Goal: Transaction & Acquisition: Purchase product/service

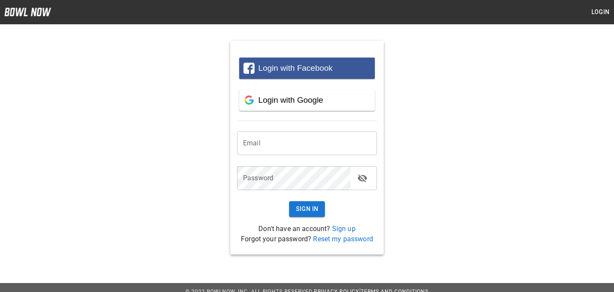
click at [324, 130] on form "Email Email Password Password Sign In" at bounding box center [307, 172] width 140 height 103
click at [327, 140] on input "email" at bounding box center [307, 143] width 140 height 24
type input "**********"
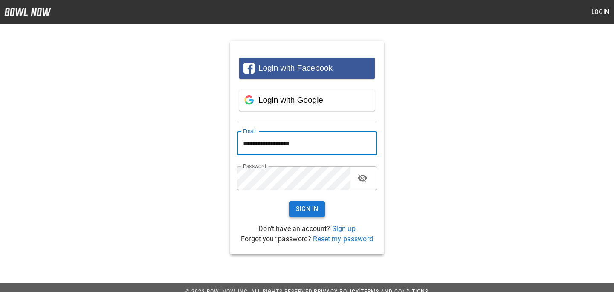
click at [323, 204] on button "Sign In" at bounding box center [307, 209] width 36 height 16
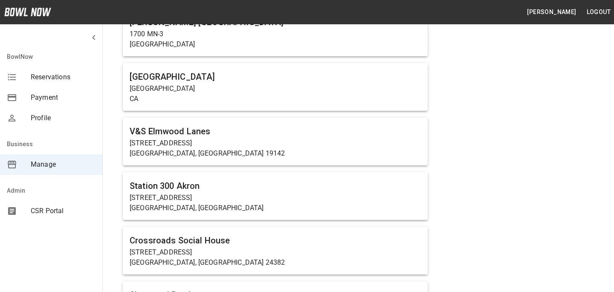
scroll to position [1247, 0]
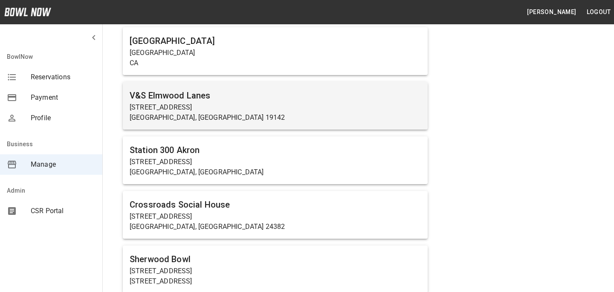
click at [179, 103] on p "7235 Elmwood Ave" at bounding box center [275, 107] width 291 height 10
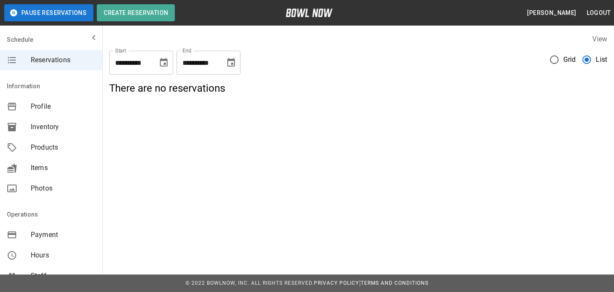
scroll to position [168, 0]
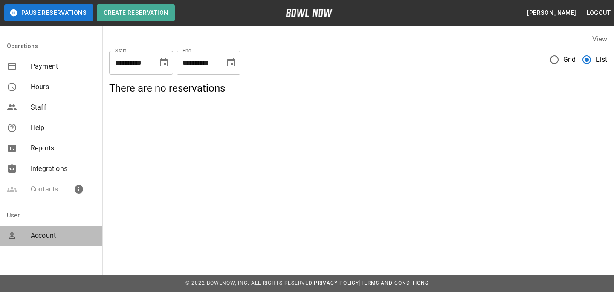
click at [64, 229] on div "Account" at bounding box center [51, 235] width 102 height 20
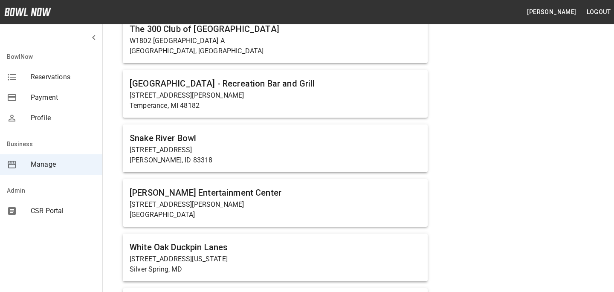
scroll to position [5613, 0]
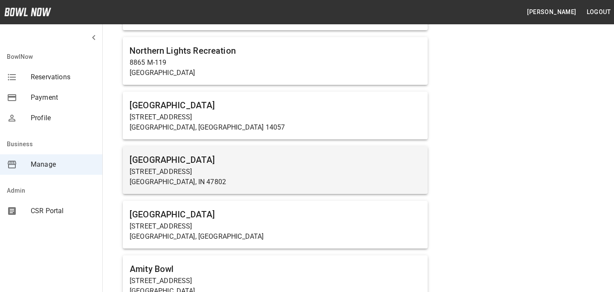
click at [227, 153] on h6 "[GEOGRAPHIC_DATA]" at bounding box center [275, 160] width 291 height 14
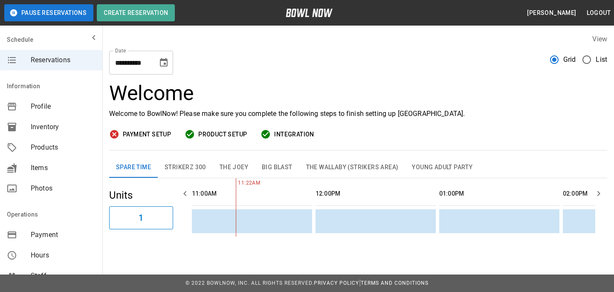
scroll to position [64, 0]
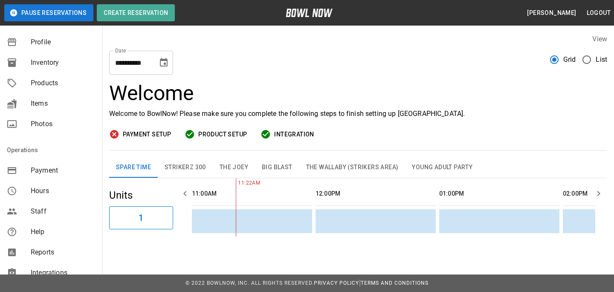
click at [59, 172] on span "Payment" at bounding box center [63, 170] width 65 height 10
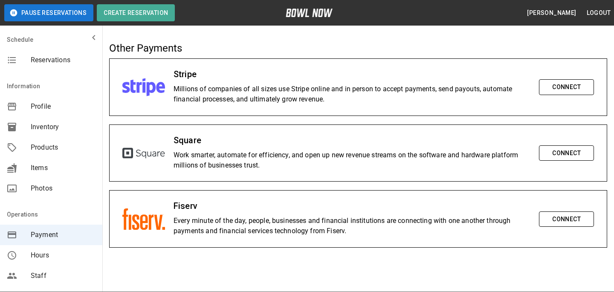
scroll to position [72, 0]
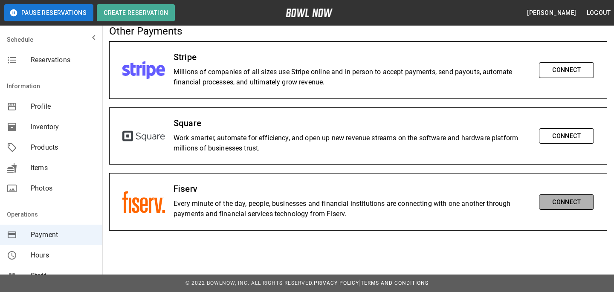
click at [572, 206] on button "Connect" at bounding box center [566, 202] width 55 height 16
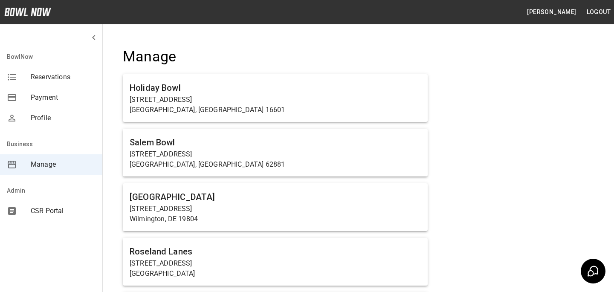
scroll to position [5613, 0]
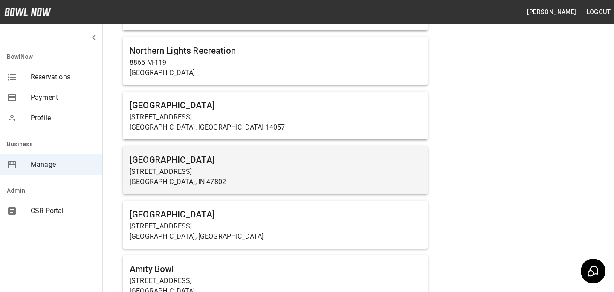
click at [138, 146] on div "Terre Haute Bowling Center 600 E Springhill Dr Terre Haute, IN 47802" at bounding box center [275, 170] width 305 height 48
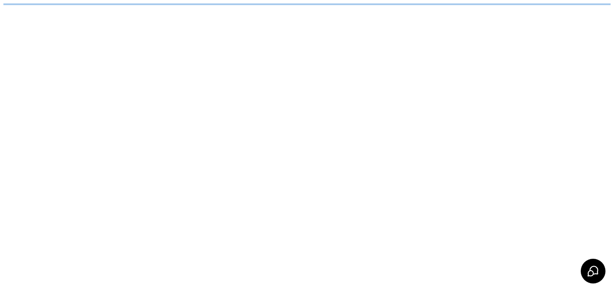
click at [138, 9] on html "/businesses/qDCA2eWcGC7AziIsvT7P/reservations" at bounding box center [307, 4] width 614 height 9
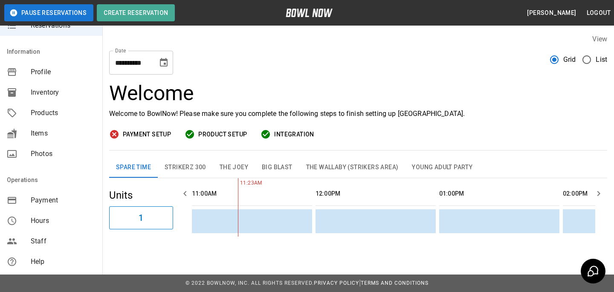
scroll to position [46, 0]
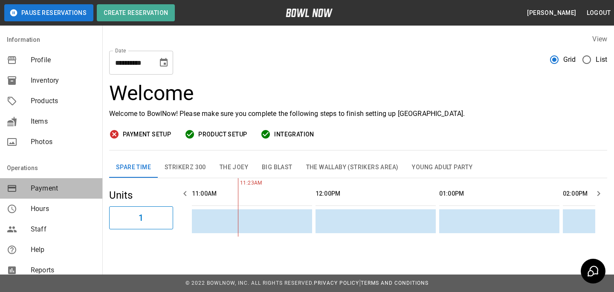
click at [48, 189] on span "Payment" at bounding box center [63, 188] width 65 height 10
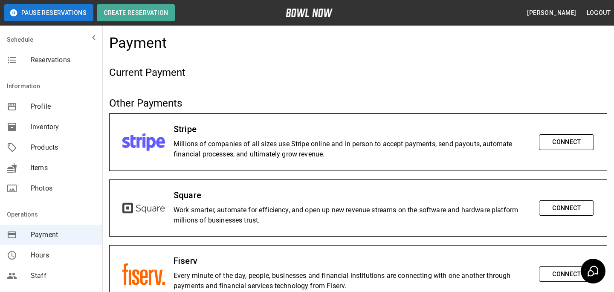
scroll to position [72, 0]
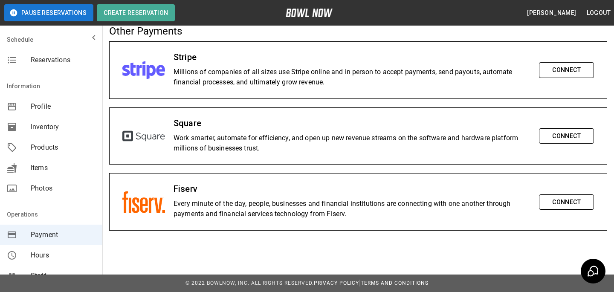
click at [573, 207] on button "Connect" at bounding box center [566, 202] width 55 height 16
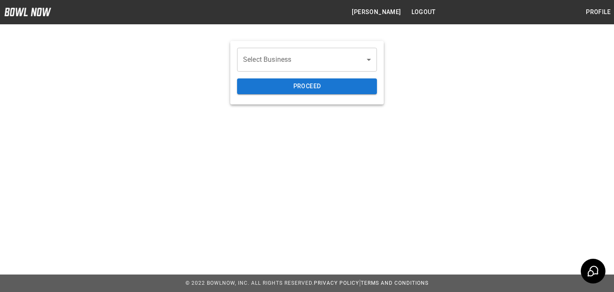
click at [294, 63] on body "[PERSON_NAME] Logout Profile Select Business ​ ​ Proceed © 2022 BowlNow, Inc. A…" at bounding box center [307, 146] width 614 height 292
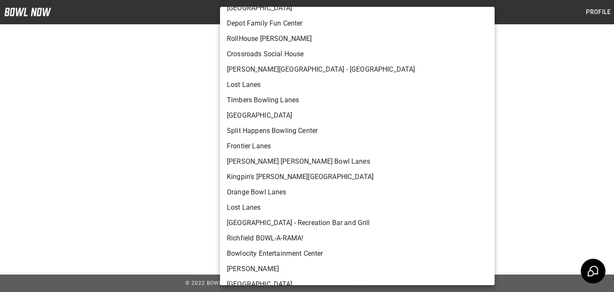
scroll to position [1462, 0]
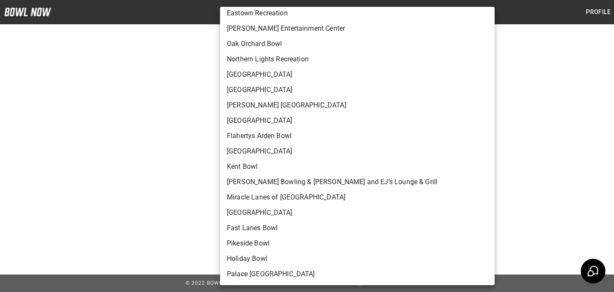
click at [340, 206] on li "[GEOGRAPHIC_DATA]" at bounding box center [357, 212] width 274 height 15
type input "**********"
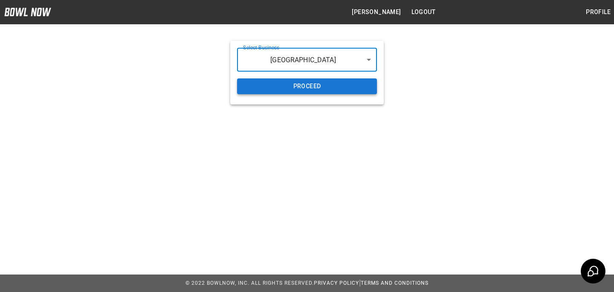
click at [320, 90] on button "Proceed" at bounding box center [307, 86] width 140 height 16
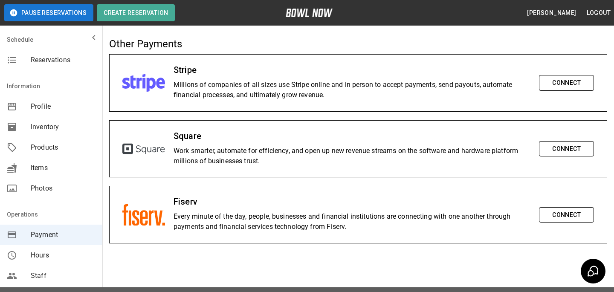
scroll to position [72, 0]
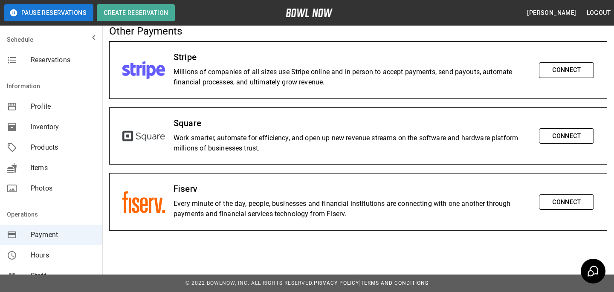
click at [585, 206] on button "Connect" at bounding box center [566, 202] width 55 height 16
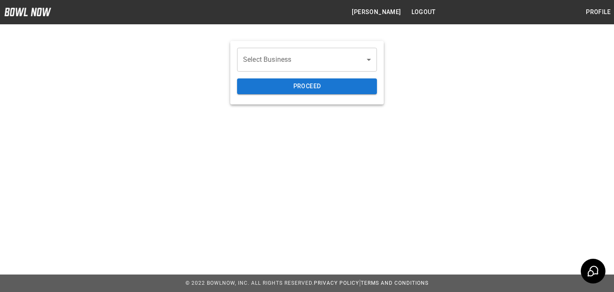
click at [334, 61] on body "[PERSON_NAME] Logout Profile Select Business ​ ​ Proceed © 2022 BowlNow, Inc. A…" at bounding box center [307, 146] width 614 height 292
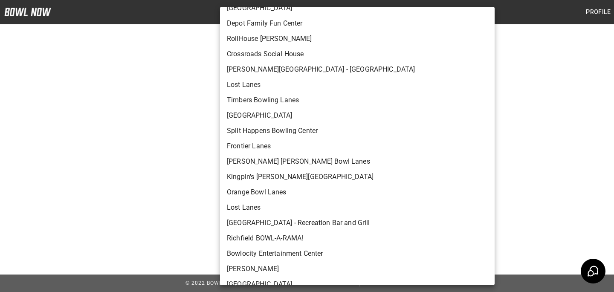
scroll to position [1462, 0]
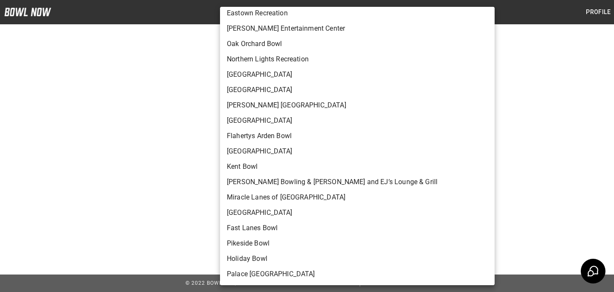
click at [507, 162] on div at bounding box center [307, 146] width 614 height 292
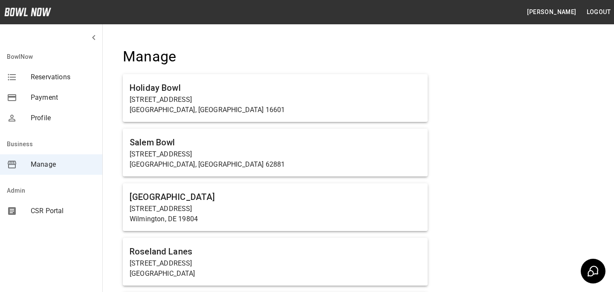
scroll to position [5613, 0]
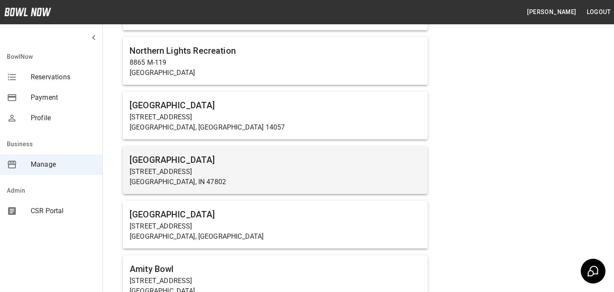
click at [173, 167] on p "600 E Springhill Dr" at bounding box center [275, 172] width 291 height 10
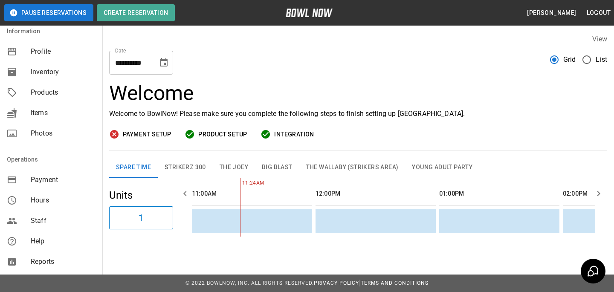
scroll to position [69, 0]
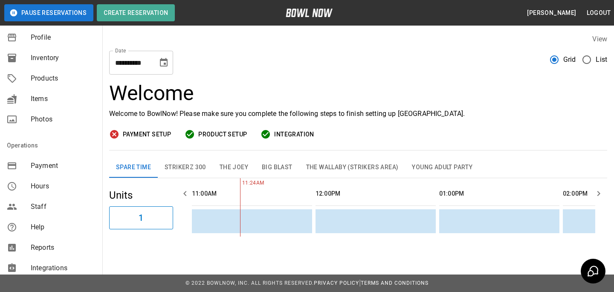
click at [43, 164] on span "Payment" at bounding box center [63, 166] width 65 height 10
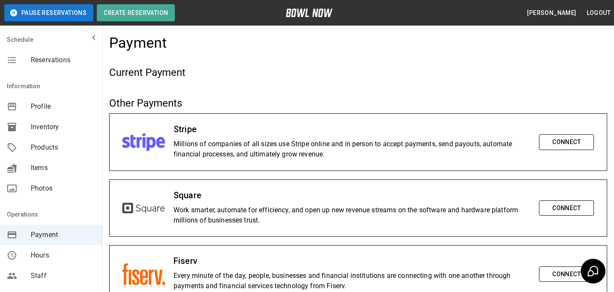
scroll to position [72, 0]
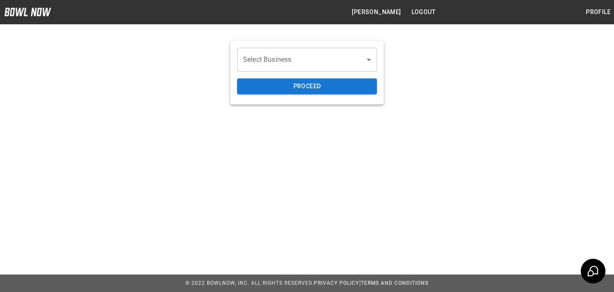
click at [343, 51] on body "Bradey Powell Logout Profile Select Business ​ ​ Proceed © 2022 BowlNow, Inc. A…" at bounding box center [307, 146] width 614 height 292
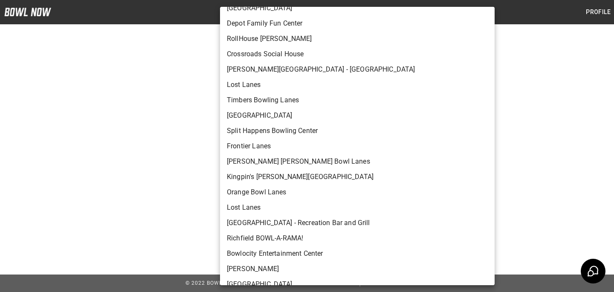
scroll to position [1462, 0]
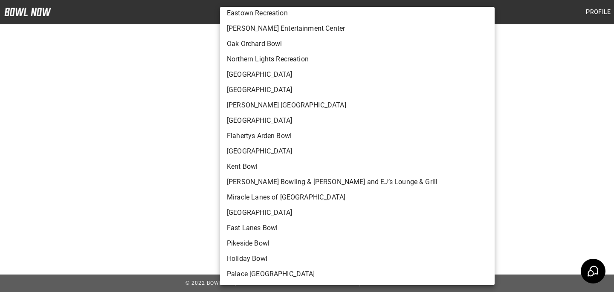
click at [288, 212] on li "[GEOGRAPHIC_DATA]" at bounding box center [357, 212] width 274 height 15
type input "**********"
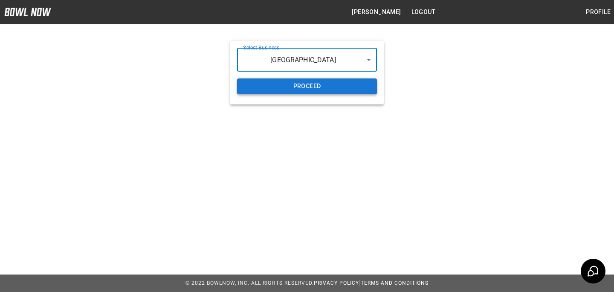
click at [284, 87] on button "Proceed" at bounding box center [307, 86] width 140 height 16
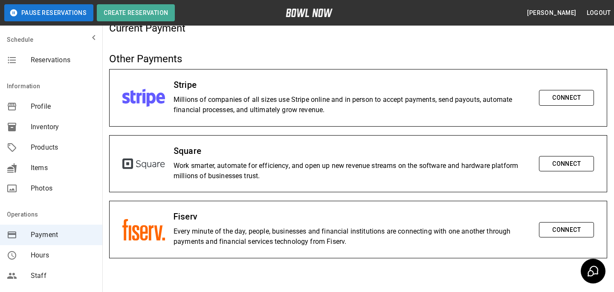
scroll to position [72, 0]
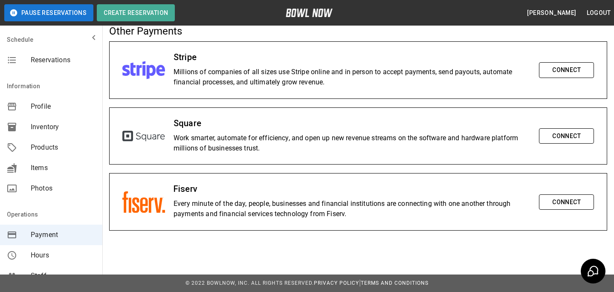
click at [26, 61] on div "mailbox folders" at bounding box center [19, 60] width 24 height 10
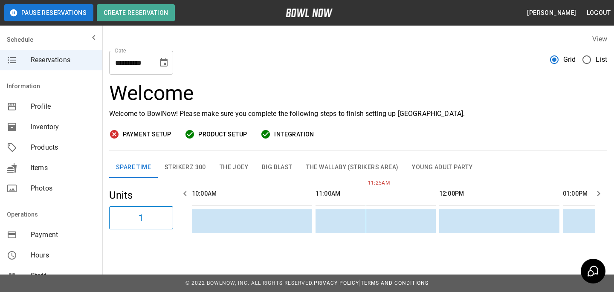
scroll to position [0, 124]
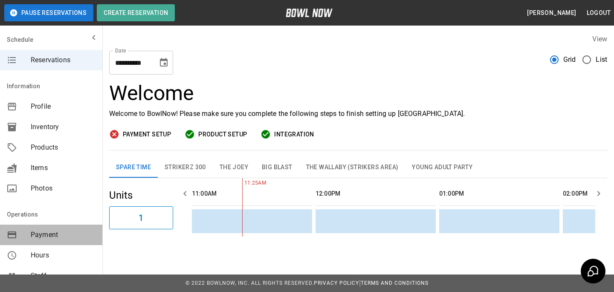
click at [67, 236] on span "Payment" at bounding box center [63, 235] width 65 height 10
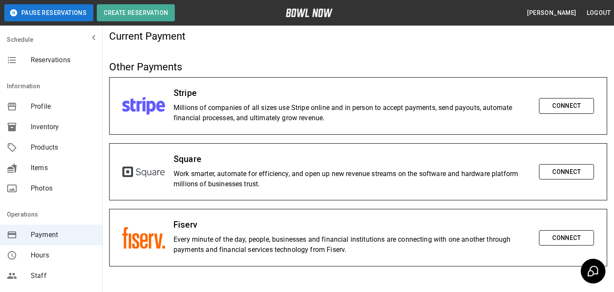
scroll to position [45, 0]
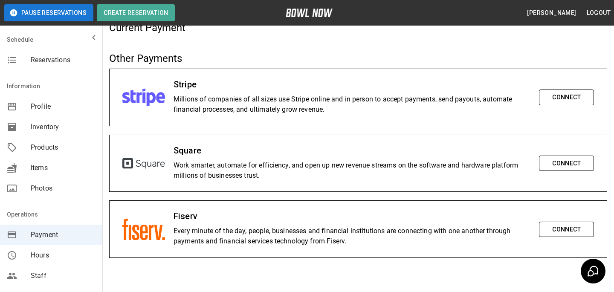
click at [572, 230] on button "Connect" at bounding box center [566, 230] width 55 height 16
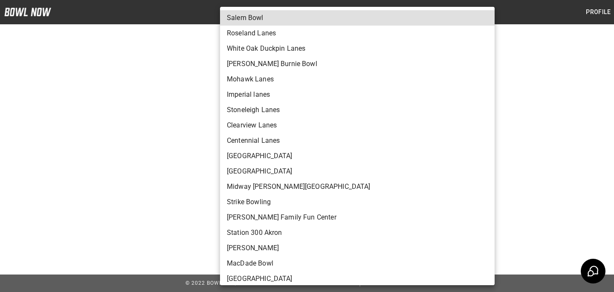
click at [331, 55] on body "[PERSON_NAME] Logout Profile Select Business ​ ​ Proceed © 2022 BowlNow, Inc. A…" at bounding box center [307, 146] width 614 height 292
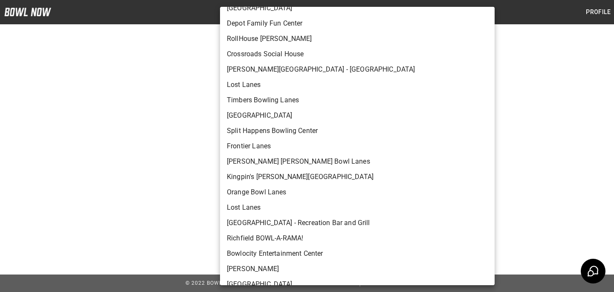
scroll to position [1462, 0]
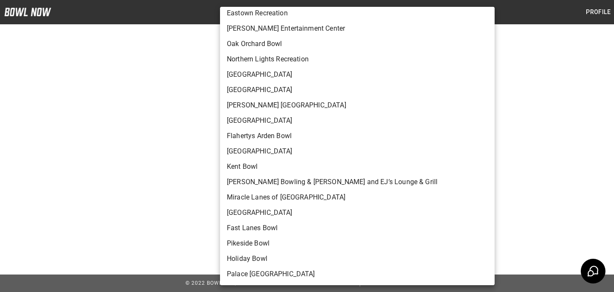
click at [328, 207] on li "[GEOGRAPHIC_DATA]" at bounding box center [357, 212] width 274 height 15
type input "**********"
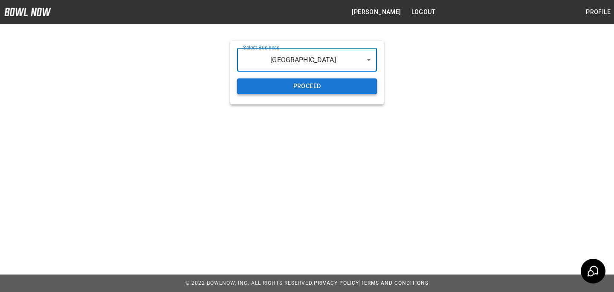
click at [310, 88] on button "Proceed" at bounding box center [307, 86] width 140 height 16
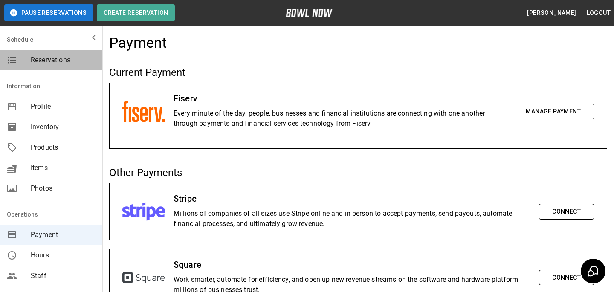
click at [42, 64] on span "Reservations" at bounding box center [63, 60] width 65 height 10
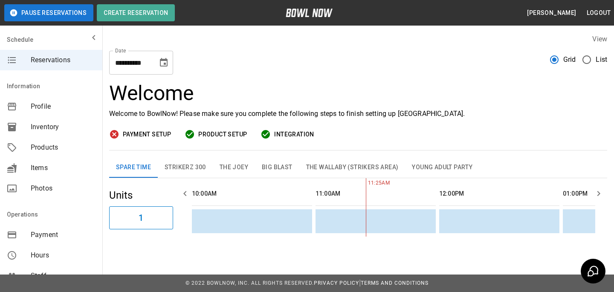
scroll to position [0, 124]
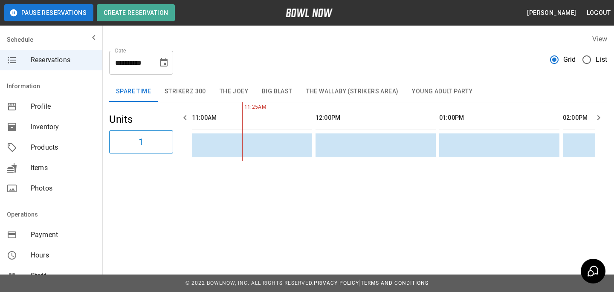
click at [22, 144] on div "mailbox folders" at bounding box center [19, 147] width 24 height 10
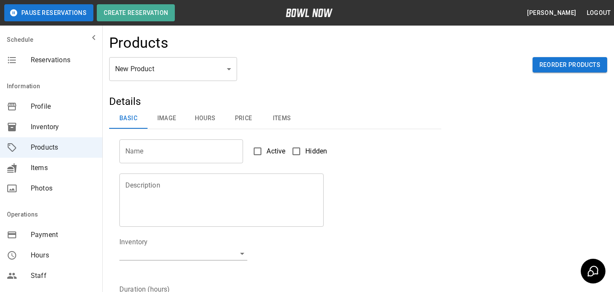
click at [181, 55] on div "Products" at bounding box center [358, 45] width 498 height 23
click at [181, 59] on body "Pause Reservations Create Reservation Bradey Powell Logout Schedule Reservation…" at bounding box center [307, 274] width 614 height 549
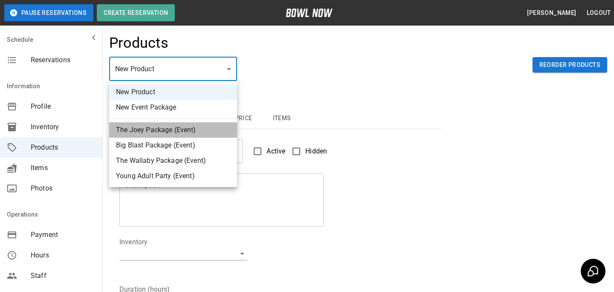
click at [192, 135] on li "The Joey Package (Event)" at bounding box center [173, 129] width 128 height 15
type input "*"
type input "**********"
type textarea "**********"
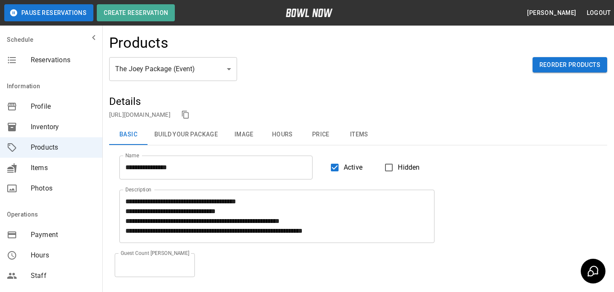
scroll to position [54, 0]
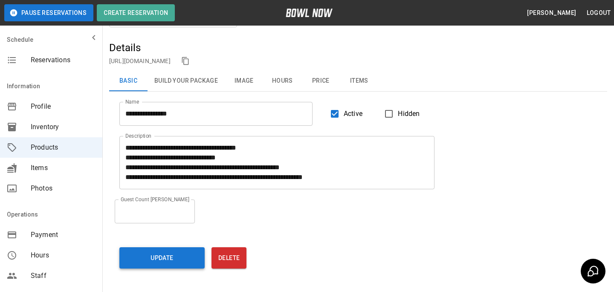
click at [200, 247] on button "Update" at bounding box center [161, 257] width 85 height 21
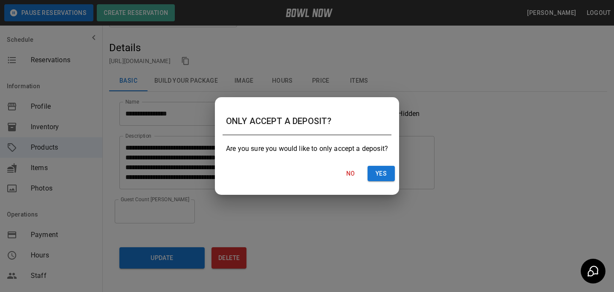
click at [367, 171] on div "No Yes" at bounding box center [307, 173] width 182 height 23
click at [372, 171] on button "Yes" at bounding box center [380, 174] width 27 height 16
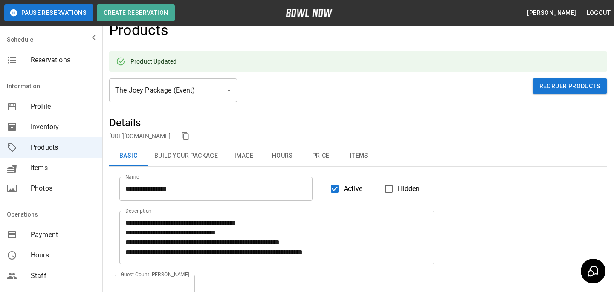
scroll to position [0, 0]
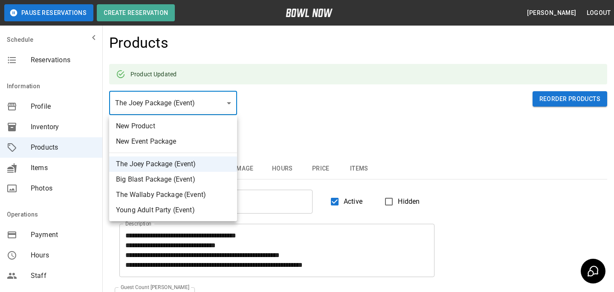
click at [174, 103] on body "**********" at bounding box center [307, 209] width 614 height 419
click at [183, 174] on li "Big Blast Package (Event)" at bounding box center [173, 179] width 128 height 15
type input "*"
type input "**********"
type textarea "**********"
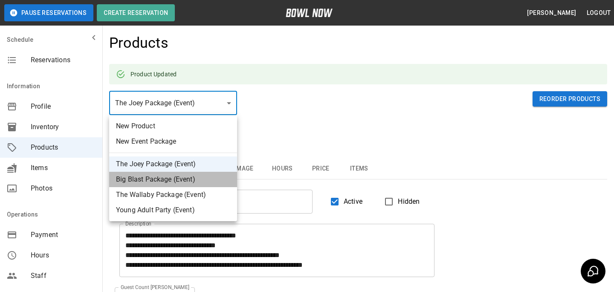
type input "**"
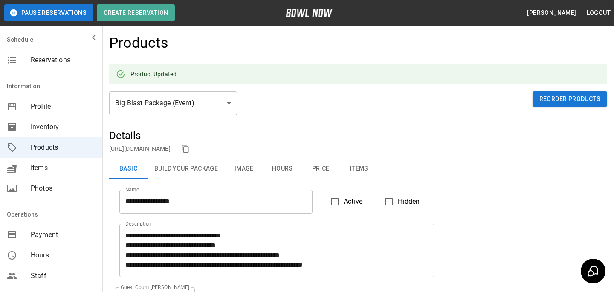
click at [324, 204] on div "Active Hidden" at bounding box center [379, 202] width 112 height 18
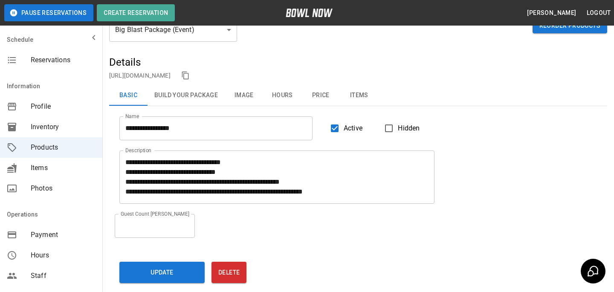
scroll to position [74, 0]
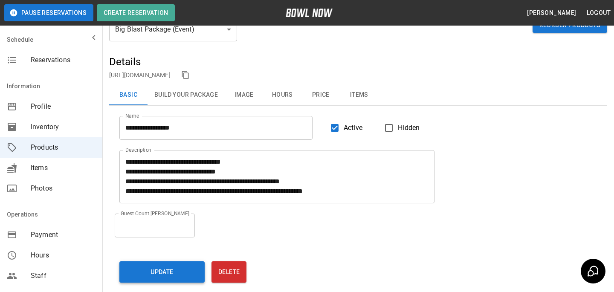
click at [187, 270] on button "Update" at bounding box center [161, 271] width 85 height 21
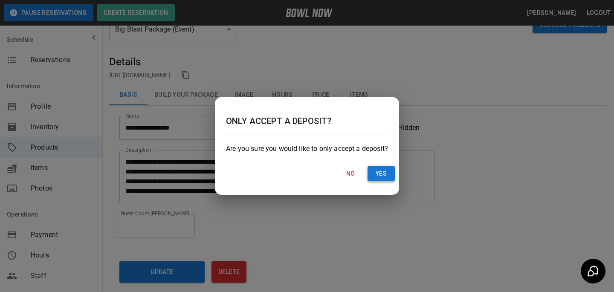
click at [392, 172] on button "Yes" at bounding box center [380, 174] width 27 height 16
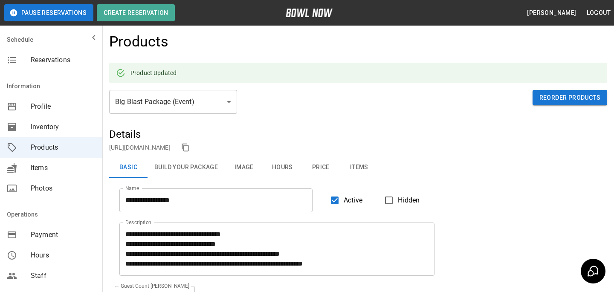
scroll to position [0, 0]
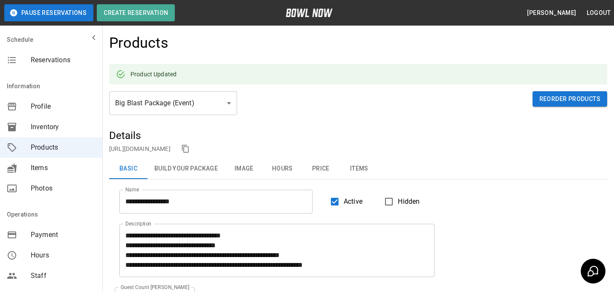
click at [200, 102] on body "**********" at bounding box center [307, 209] width 614 height 419
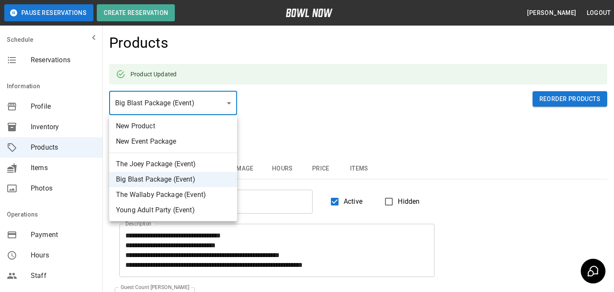
click at [205, 199] on li "The Wallaby Package (Event)" at bounding box center [173, 194] width 128 height 15
type input "*"
type input "**********"
type textarea "**********"
type input "**"
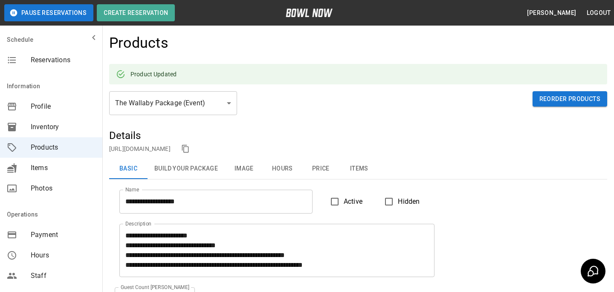
click at [354, 201] on span "Active" at bounding box center [352, 201] width 19 height 10
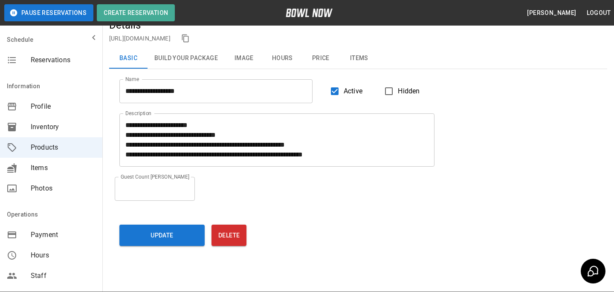
scroll to position [121, 0]
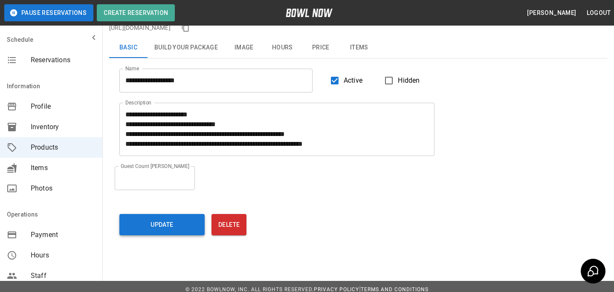
click at [158, 225] on button "Update" at bounding box center [161, 224] width 85 height 21
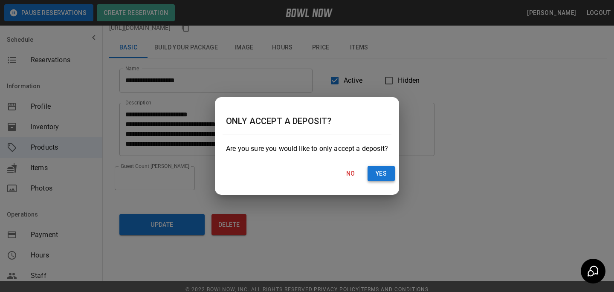
click at [382, 178] on button "Yes" at bounding box center [380, 174] width 27 height 16
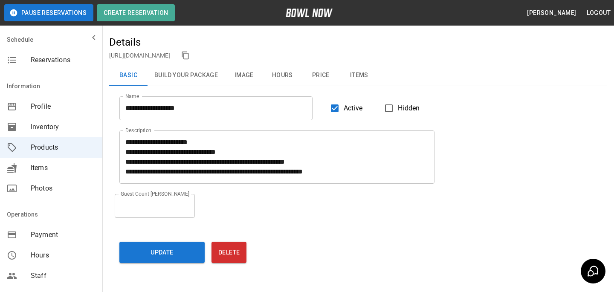
scroll to position [0, 0]
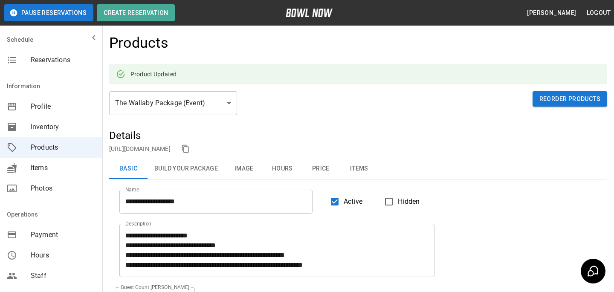
click at [202, 100] on body "**********" at bounding box center [307, 209] width 614 height 419
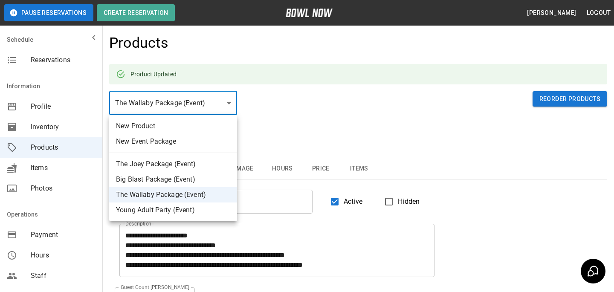
click at [200, 215] on li "Young Adult Party (Event)" at bounding box center [173, 209] width 128 height 15
type input "*"
type input "**********"
type textarea "**********"
type input "*"
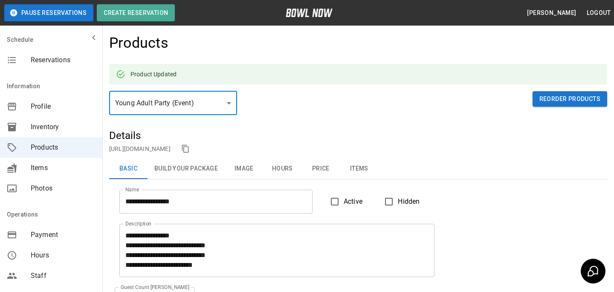
click at [350, 202] on span "Active" at bounding box center [352, 201] width 19 height 10
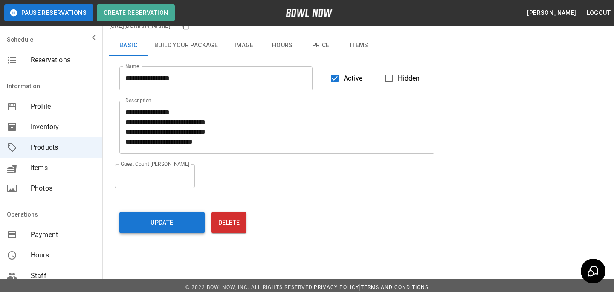
click at [174, 225] on button "Update" at bounding box center [161, 222] width 85 height 21
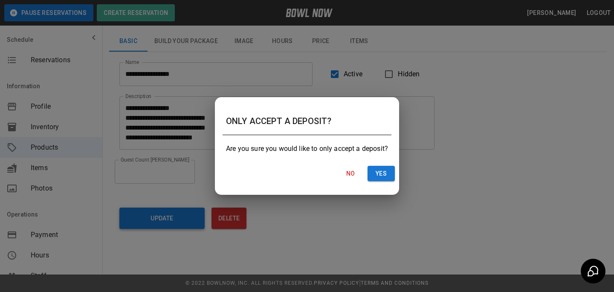
scroll to position [93, 0]
click at [378, 174] on button "Yes" at bounding box center [380, 174] width 27 height 16
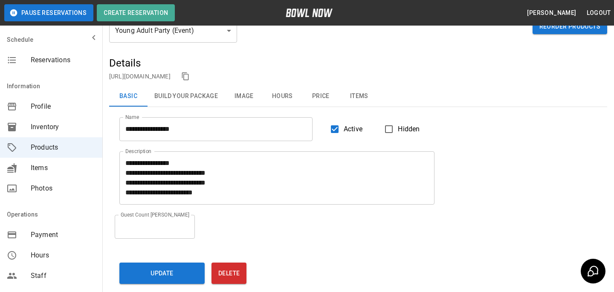
scroll to position [71, 0]
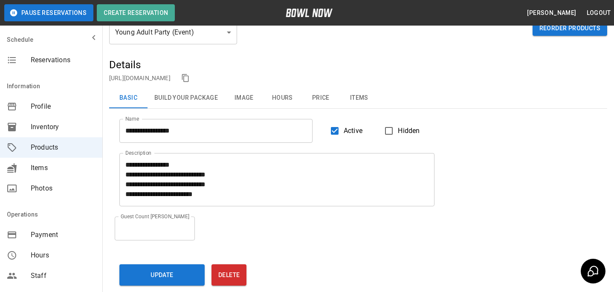
click at [318, 94] on button "Price" at bounding box center [320, 98] width 38 height 20
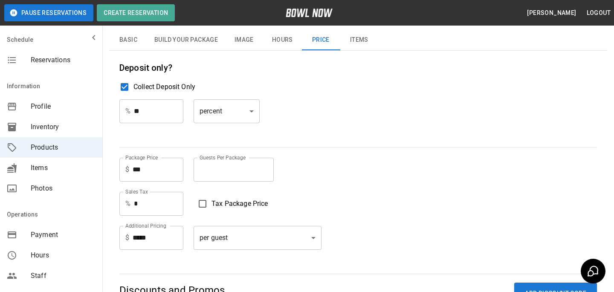
scroll to position [60, 0]
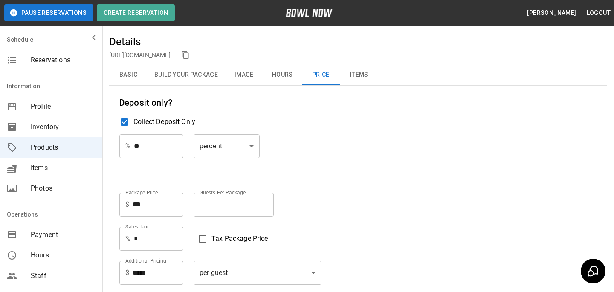
click at [129, 72] on button "Basic" at bounding box center [128, 75] width 38 height 20
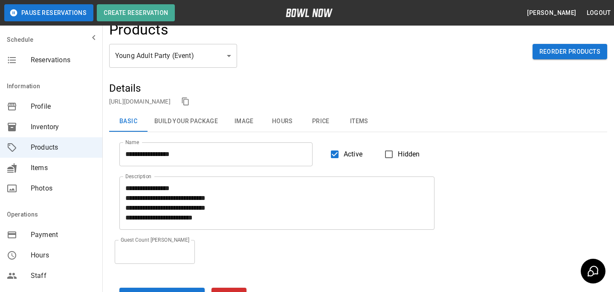
scroll to position [6, 0]
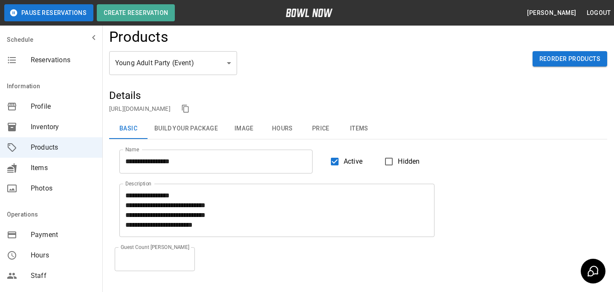
click at [84, 63] on span "Reservations" at bounding box center [63, 60] width 65 height 10
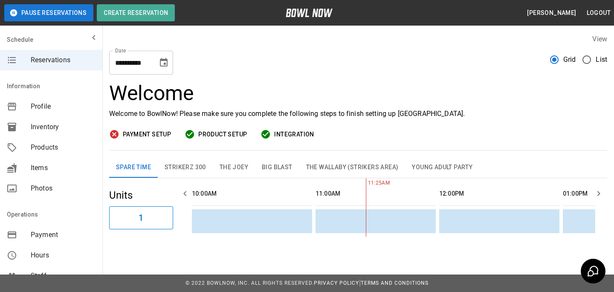
scroll to position [0, 124]
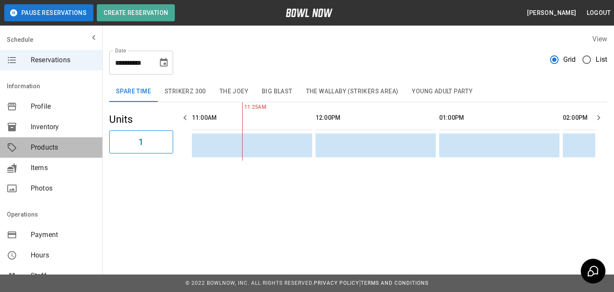
click at [78, 141] on div "Products" at bounding box center [51, 147] width 102 height 20
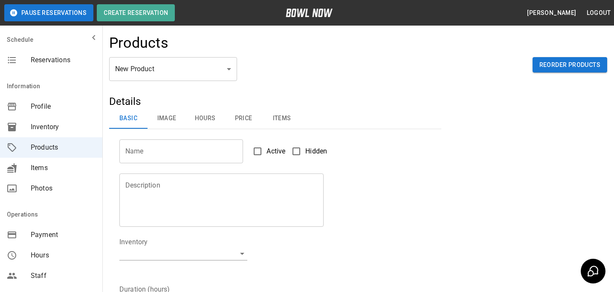
click at [185, 76] on body "Pause Reservations Create Reservation Bradey Powell Logout Schedule Reservation…" at bounding box center [307, 274] width 614 height 549
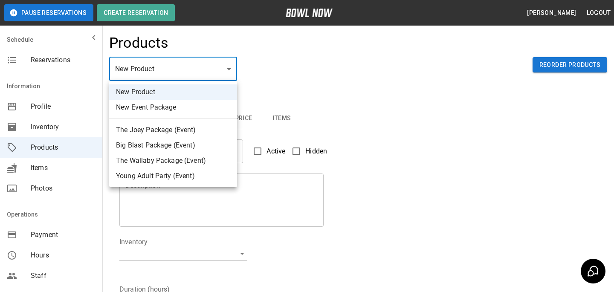
click at [317, 171] on div at bounding box center [307, 146] width 614 height 292
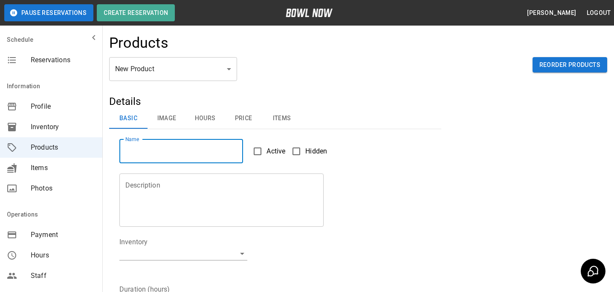
click at [221, 158] on input "Name" at bounding box center [181, 151] width 124 height 24
type input "****"
click at [281, 150] on span "Active" at bounding box center [275, 151] width 19 height 10
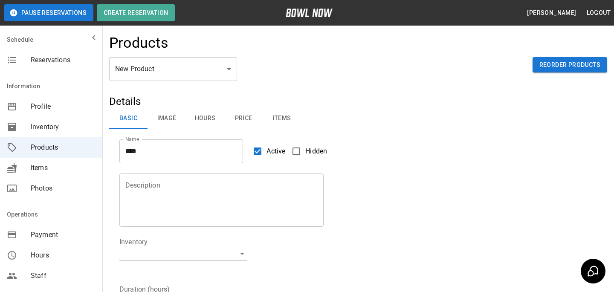
click at [236, 205] on textarea "Description" at bounding box center [221, 199] width 192 height 39
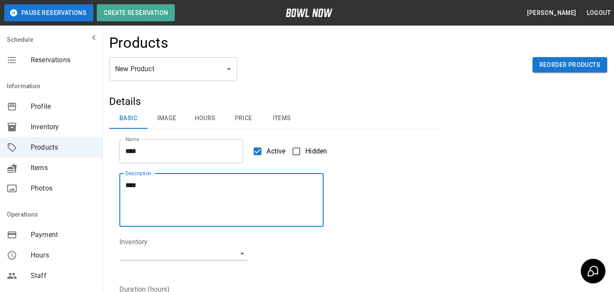
type textarea "****"
click at [230, 246] on body "Pause Reservations Create Reservation Bradey Powell Logout Schedule Reservation…" at bounding box center [307, 274] width 614 height 549
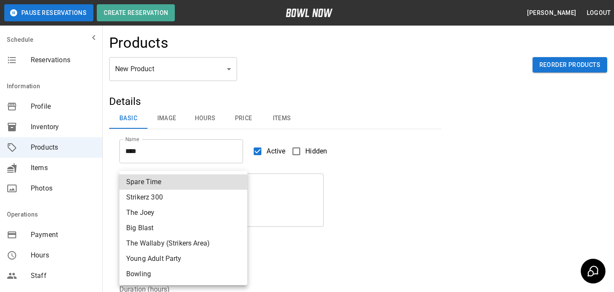
click at [198, 275] on li "Bowling" at bounding box center [183, 273] width 128 height 15
type input "**********"
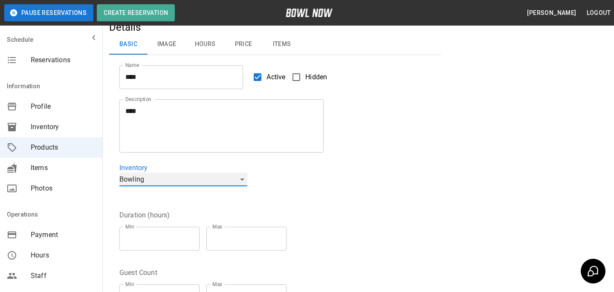
scroll to position [75, 0]
click at [192, 178] on body "**********" at bounding box center [307, 199] width 614 height 549
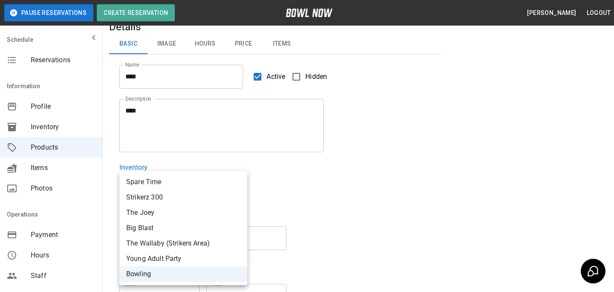
click at [369, 200] on div at bounding box center [307, 146] width 614 height 292
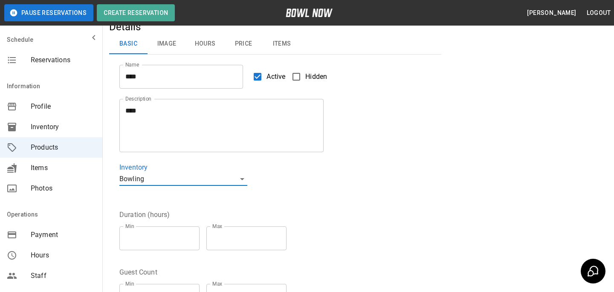
type input "*"
click at [192, 236] on input "*" at bounding box center [159, 238] width 80 height 24
type input "*"
click at [283, 234] on input "*" at bounding box center [246, 238] width 80 height 24
click at [283, 200] on div "Duration (hours) Min * Min Max * Max" at bounding box center [270, 228] width 322 height 58
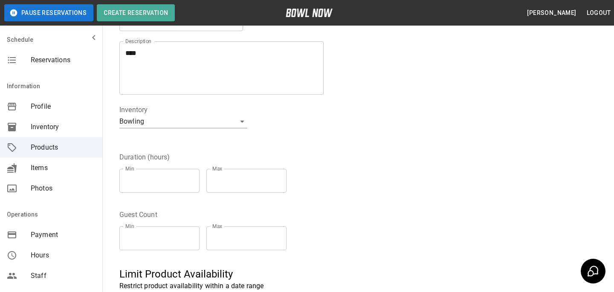
scroll to position [147, 0]
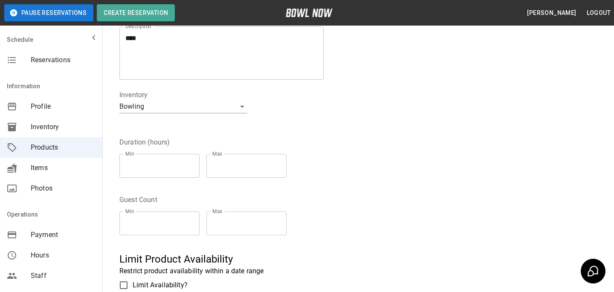
type input "*"
click at [191, 222] on input "*" at bounding box center [159, 223] width 80 height 24
type input "*"
click at [283, 220] on input "*" at bounding box center [246, 223] width 80 height 24
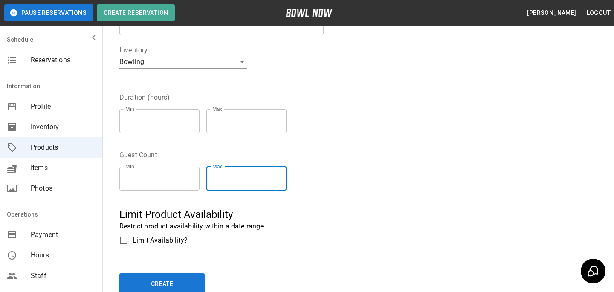
click at [307, 213] on h5 "Limit Product Availability" at bounding box center [274, 214] width 311 height 14
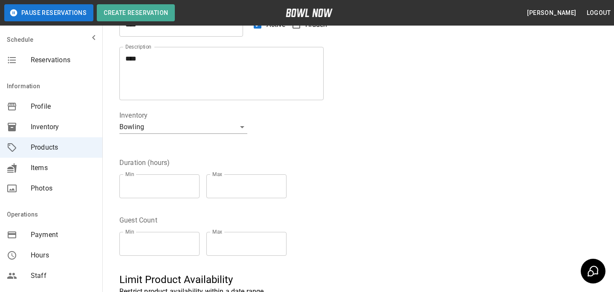
scroll to position [0, 0]
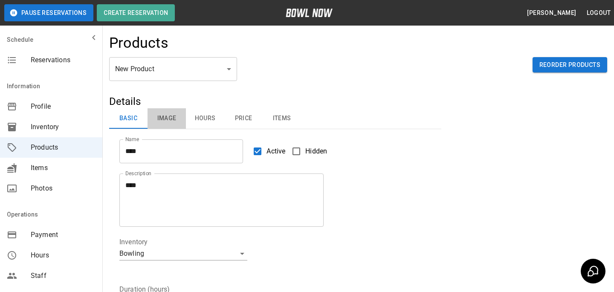
click at [172, 127] on button "Image" at bounding box center [166, 118] width 38 height 20
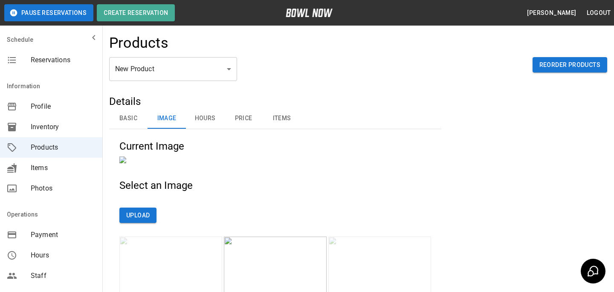
click at [205, 121] on button "Hours" at bounding box center [205, 118] width 38 height 20
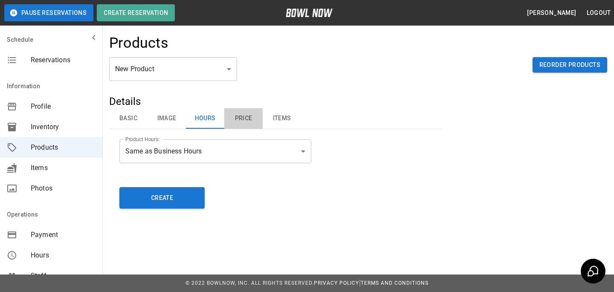
click at [238, 121] on button "Price" at bounding box center [243, 118] width 38 height 20
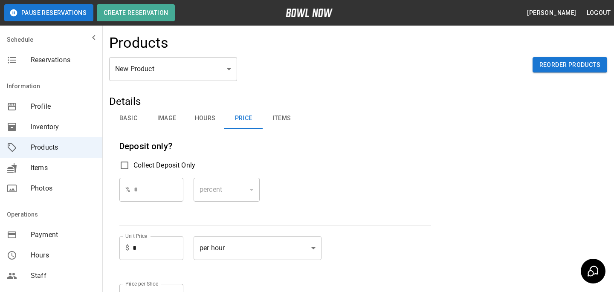
click at [156, 248] on input "*" at bounding box center [158, 248] width 51 height 24
type input "*"
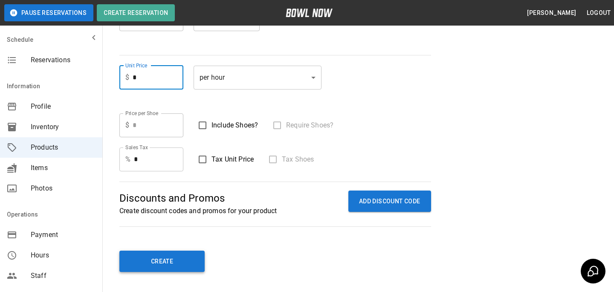
scroll to position [184, 0]
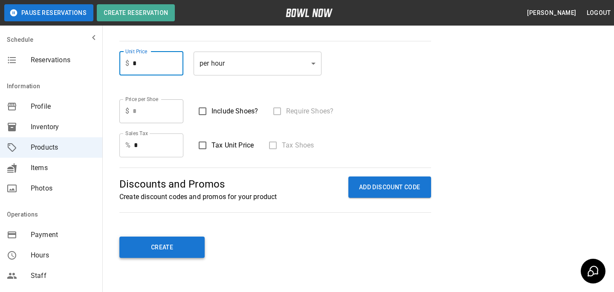
type input "*"
click at [146, 241] on button "Create" at bounding box center [161, 246] width 85 height 21
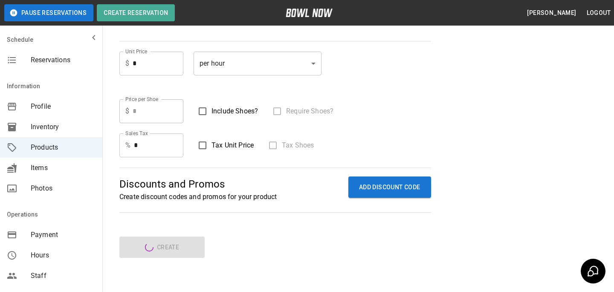
type input "*"
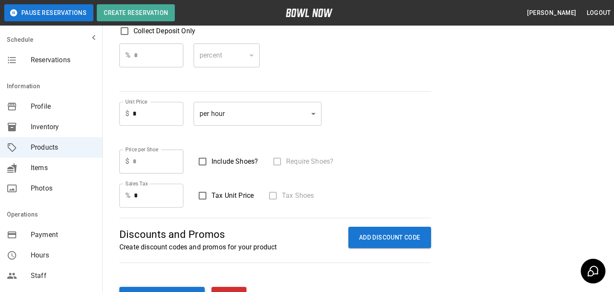
scroll to position [0, 0]
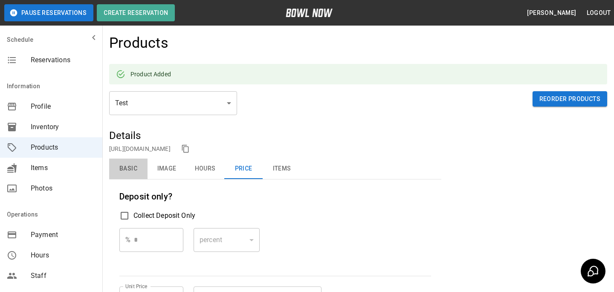
click at [129, 172] on button "Basic" at bounding box center [128, 168] width 38 height 20
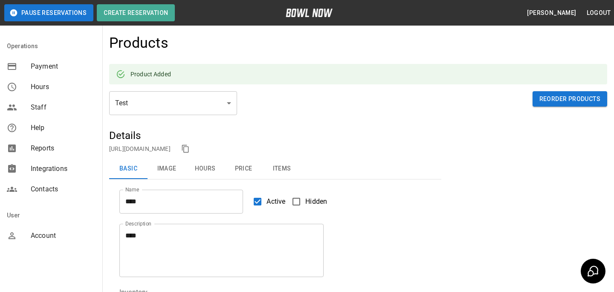
scroll to position [167, 0]
click at [40, 171] on span "Integrations" at bounding box center [63, 170] width 65 height 10
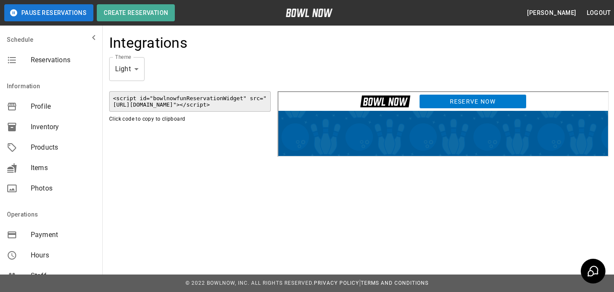
click at [524, 92] on div "Reserve Now" at bounding box center [441, 100] width 329 height 19
click at [507, 101] on link "Reserve Now" at bounding box center [471, 100] width 107 height 14
click at [52, 259] on span "Hours" at bounding box center [63, 255] width 65 height 10
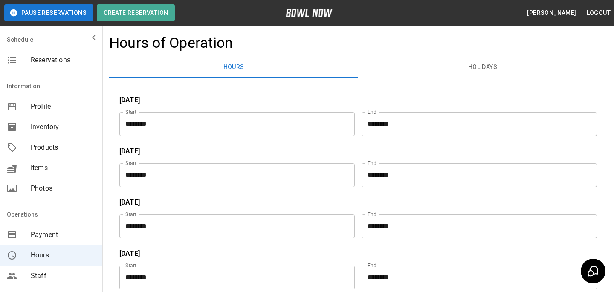
click at [64, 143] on span "Products" at bounding box center [63, 147] width 65 height 10
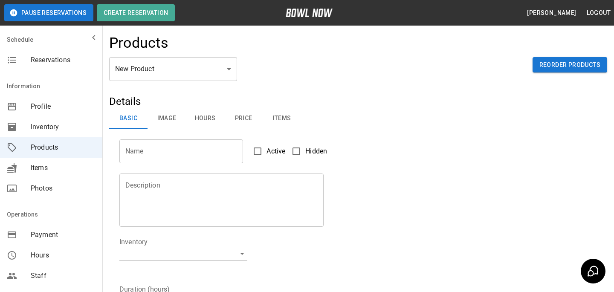
click at [190, 81] on div "New Product ** ​ Reorder Products" at bounding box center [358, 75] width 498 height 37
click at [190, 70] on body "Pause Reservations Create Reservation Bradey Powell Logout Schedule Reservation…" at bounding box center [307, 274] width 614 height 549
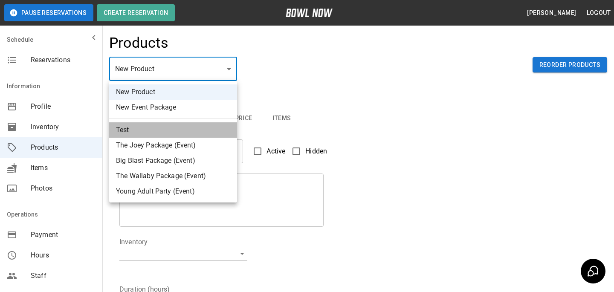
click at [190, 134] on li "Test" at bounding box center [173, 129] width 128 height 15
type input "*"
type input "****"
type textarea "****"
type input "**********"
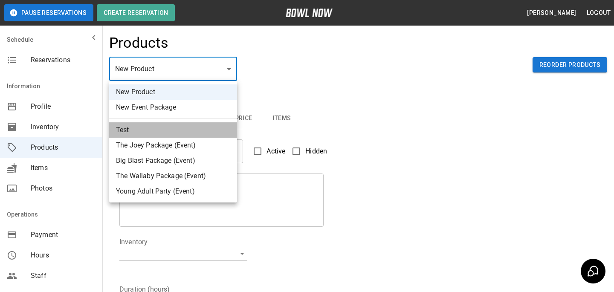
type input "*"
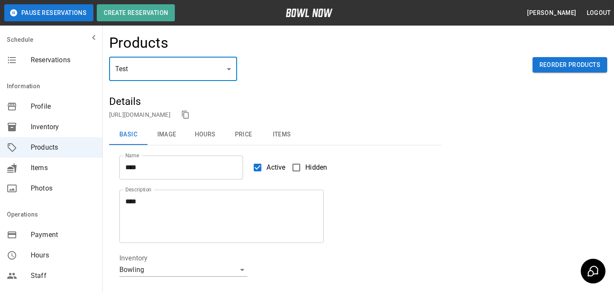
click at [219, 128] on button "Hours" at bounding box center [205, 134] width 38 height 20
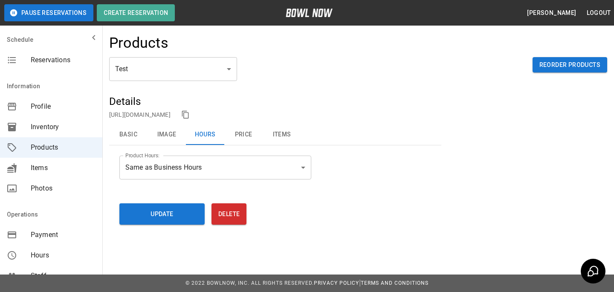
click at [62, 264] on div "Hours" at bounding box center [51, 255] width 102 height 20
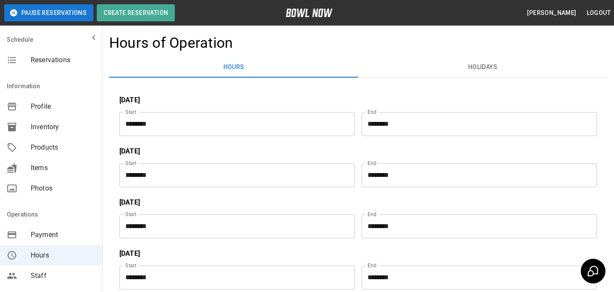
click at [51, 145] on span "Products" at bounding box center [63, 147] width 65 height 10
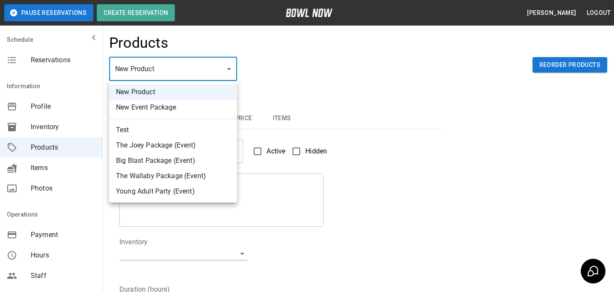
click at [179, 75] on body "Pause Reservations Create Reservation Bradey Powell Logout Schedule Reservation…" at bounding box center [307, 274] width 614 height 549
click at [169, 129] on li "Test" at bounding box center [173, 129] width 128 height 15
type input "*"
type input "****"
type textarea "****"
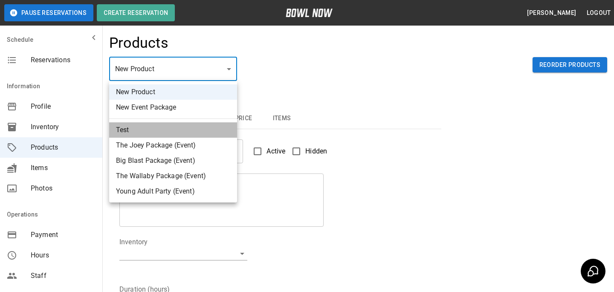
type input "**********"
type input "*"
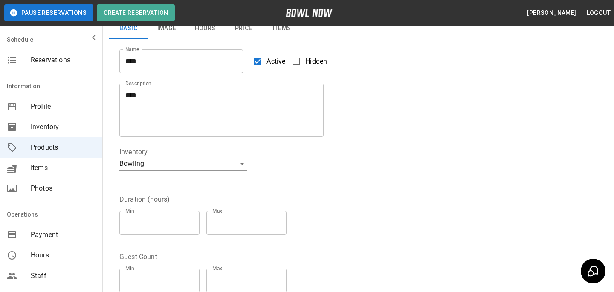
scroll to position [274, 0]
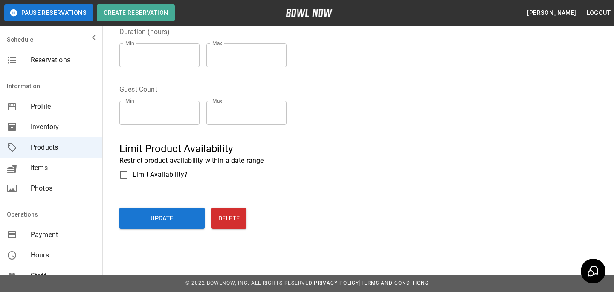
click at [67, 102] on span "Profile" at bounding box center [63, 106] width 65 height 10
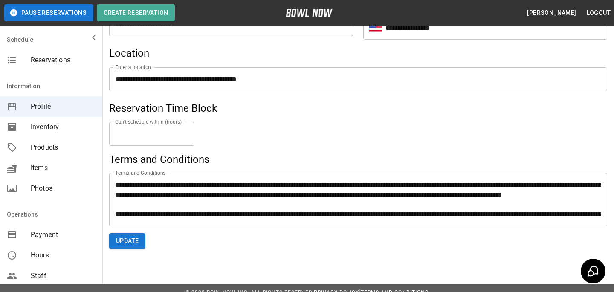
scroll to position [123, 0]
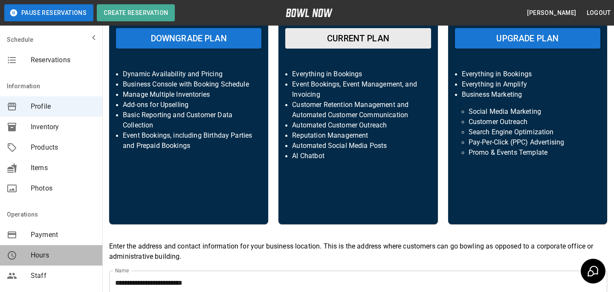
click at [69, 248] on div "Hours" at bounding box center [51, 255] width 102 height 20
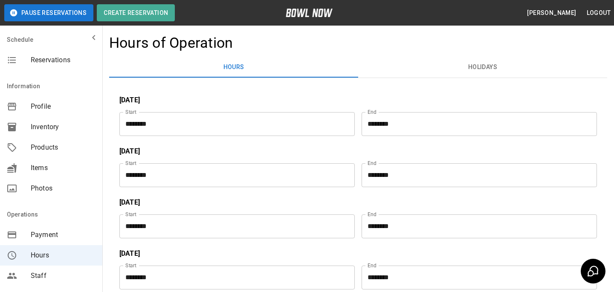
click at [57, 153] on div "Products" at bounding box center [51, 147] width 102 height 20
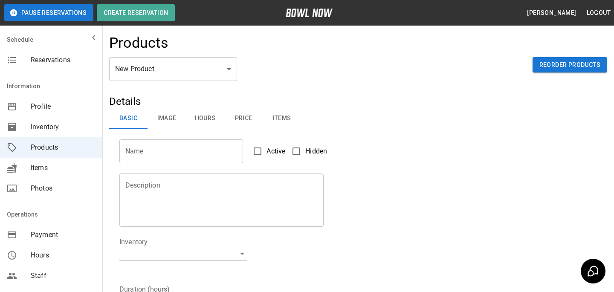
click at [142, 77] on body "Pause Reservations Create Reservation Bradey Powell Logout Schedule Reservation…" at bounding box center [307, 274] width 614 height 549
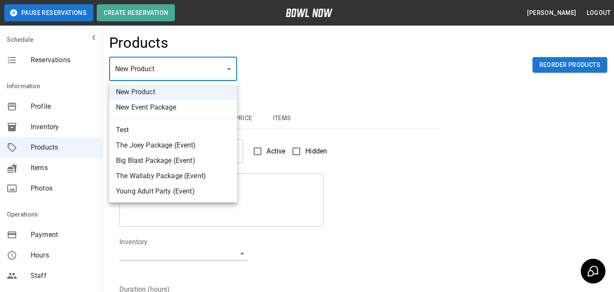
click at [152, 130] on li "Test" at bounding box center [173, 129] width 128 height 15
type input "*"
type input "****"
type textarea "****"
type input "**********"
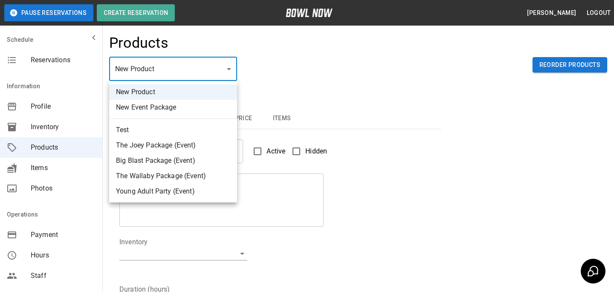
type input "*"
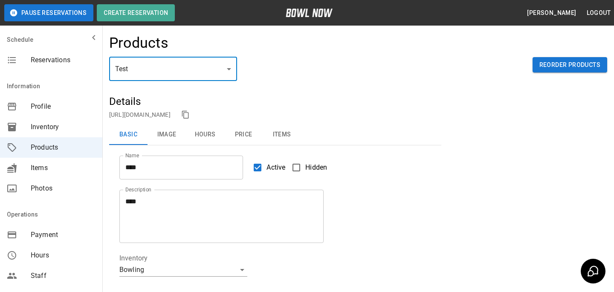
scroll to position [239, 0]
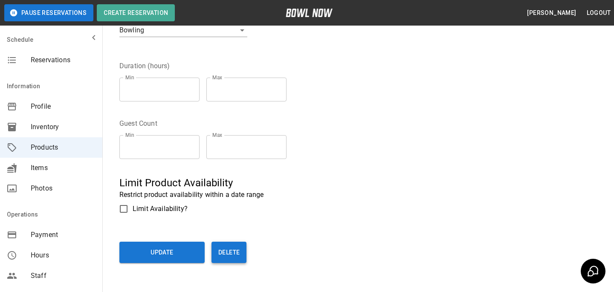
click at [226, 251] on button "Delete" at bounding box center [228, 252] width 35 height 21
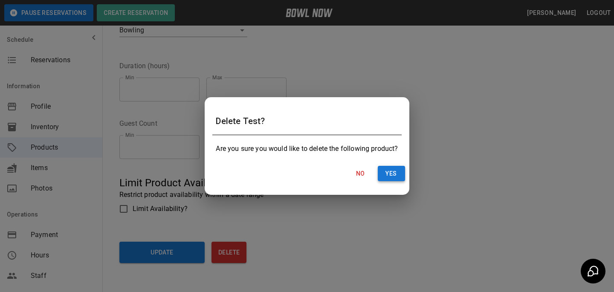
click at [402, 180] on button "Yes" at bounding box center [390, 174] width 27 height 16
type input "**"
type input "*"
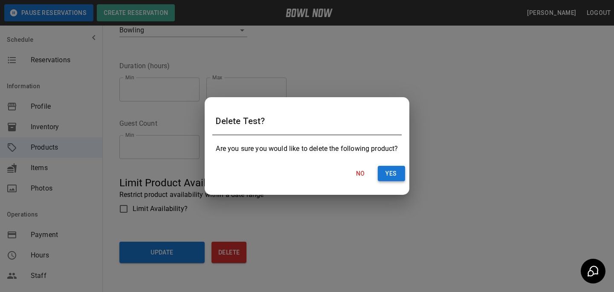
type input "*"
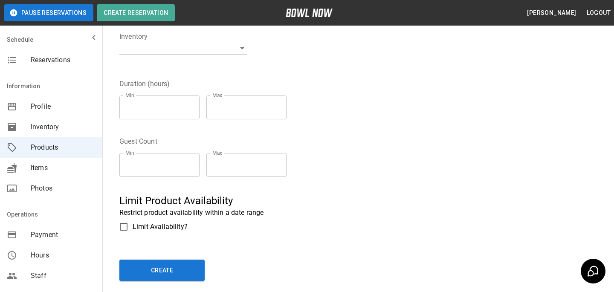
scroll to position [56, 0]
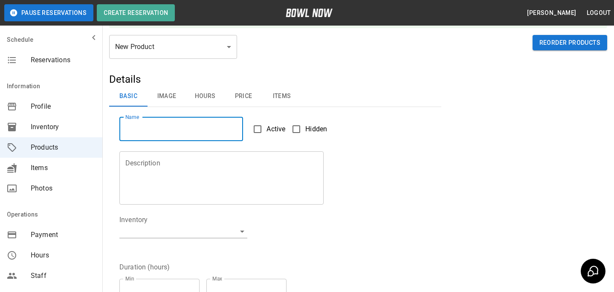
click at [166, 124] on input "Name" at bounding box center [181, 129] width 124 height 24
click at [30, 135] on div "Inventory" at bounding box center [51, 127] width 102 height 20
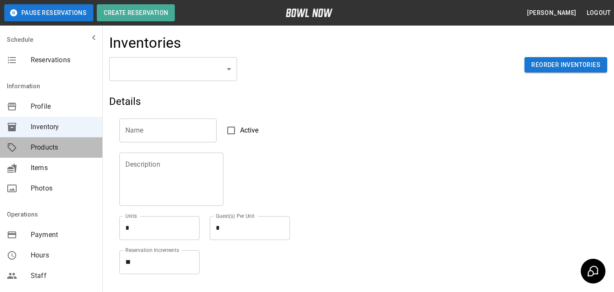
click at [31, 147] on span "Products" at bounding box center [63, 147] width 65 height 10
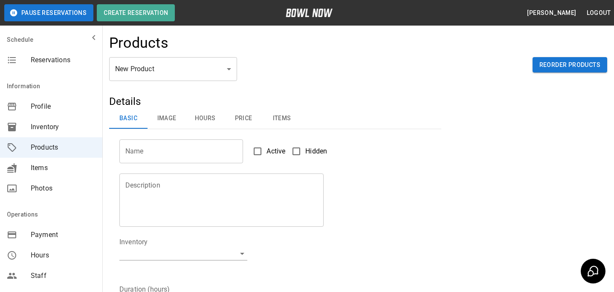
click at [127, 79] on body "Pause Reservations Create Reservation Bradey Powell Logout Schedule Reservation…" at bounding box center [307, 274] width 614 height 549
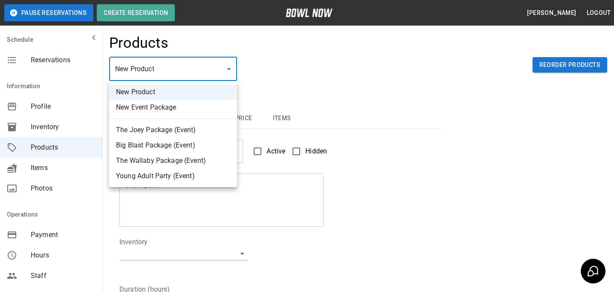
click at [127, 76] on div at bounding box center [307, 146] width 614 height 292
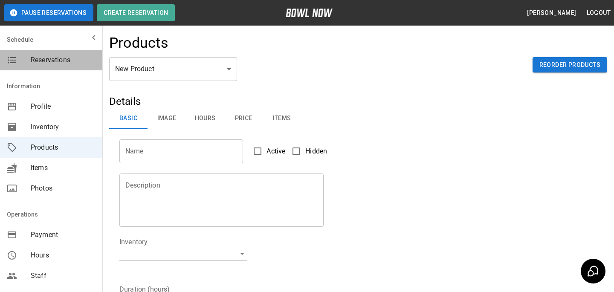
click at [61, 61] on span "Reservations" at bounding box center [63, 60] width 65 height 10
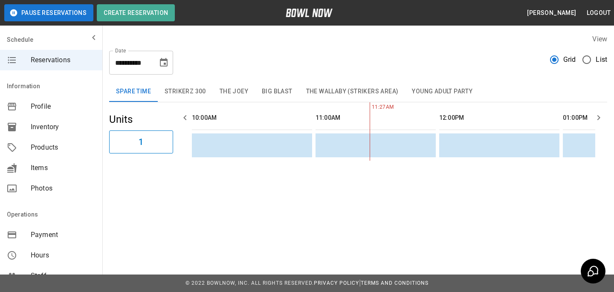
scroll to position [0, 124]
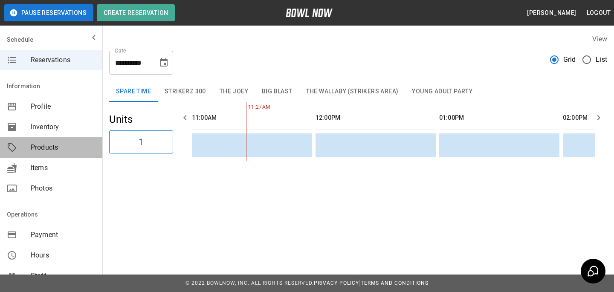
click at [81, 148] on span "Products" at bounding box center [63, 147] width 65 height 10
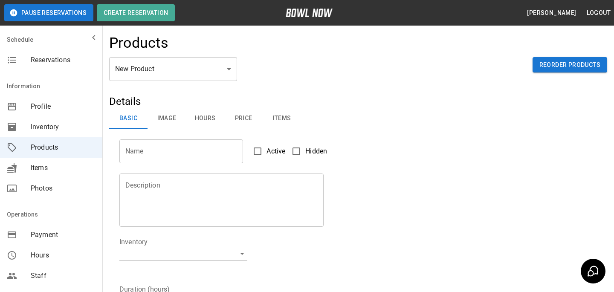
click at [151, 72] on body "Pause Reservations Create Reservation Bradey Powell Logout Schedule Reservation…" at bounding box center [307, 274] width 614 height 549
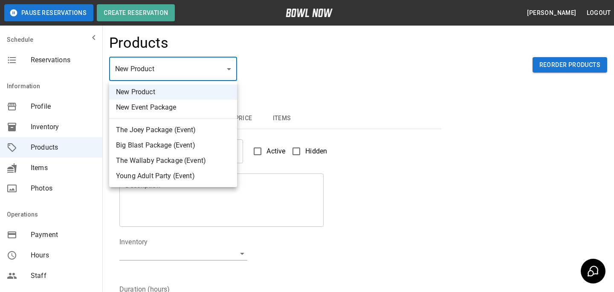
click at [151, 74] on div at bounding box center [307, 146] width 614 height 292
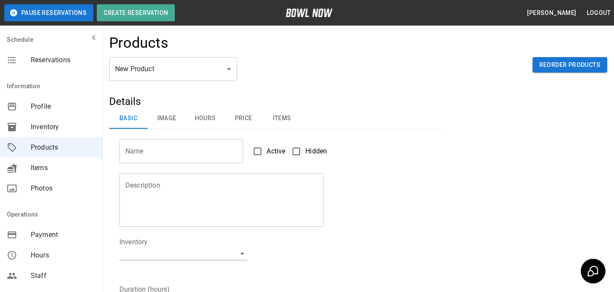
click at [263, 76] on div "New Product ** ​ Reorder Products" at bounding box center [358, 75] width 498 height 37
click at [184, 173] on div "Description" at bounding box center [221, 199] width 204 height 53
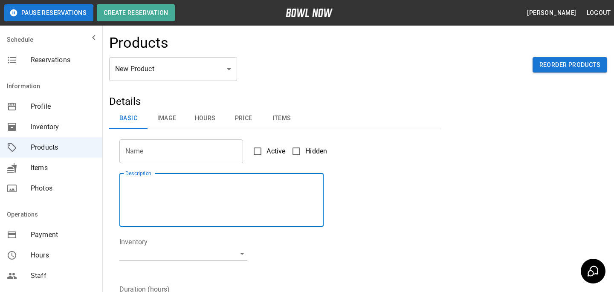
click at [184, 163] on div "Description Description" at bounding box center [216, 194] width 214 height 63
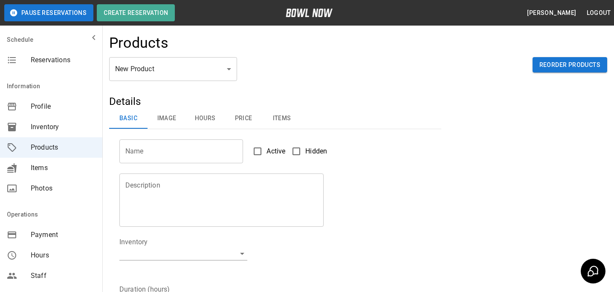
click at [176, 148] on input "Name" at bounding box center [181, 151] width 124 height 24
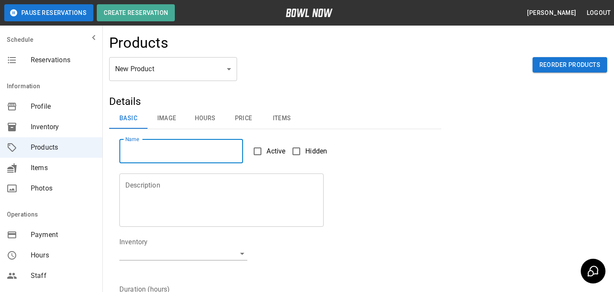
type input "****"
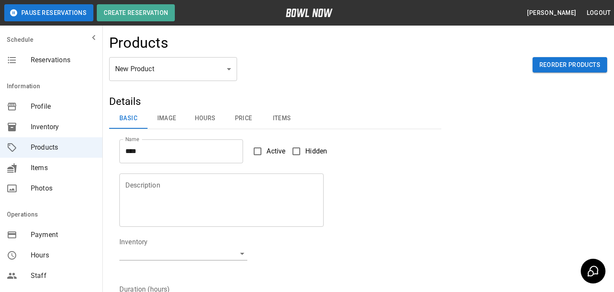
click at [170, 180] on div "Description" at bounding box center [221, 199] width 204 height 53
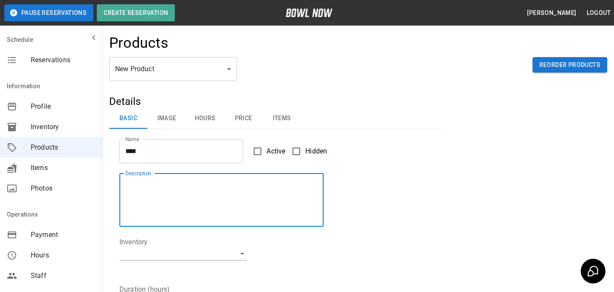
click at [159, 157] on input "****" at bounding box center [181, 151] width 124 height 24
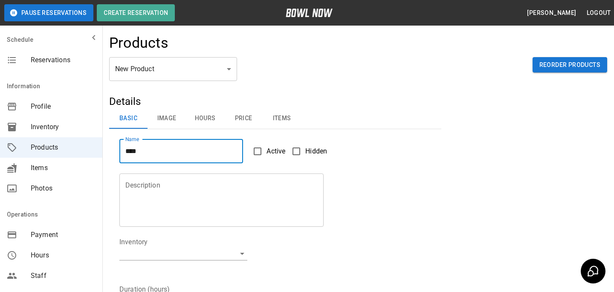
click at [159, 157] on input "****" at bounding box center [181, 151] width 124 height 24
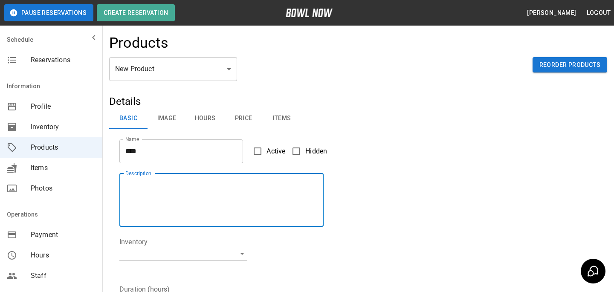
click at [128, 205] on textarea "Description" at bounding box center [221, 199] width 192 height 39
paste textarea "****"
type textarea "****"
click at [152, 256] on body "Pause Reservations Create Reservation Bradey Powell Logout Schedule Reservation…" at bounding box center [307, 274] width 614 height 549
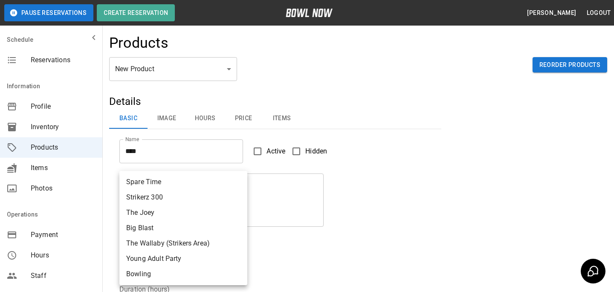
click at [177, 185] on li "Spare Time" at bounding box center [183, 181] width 128 height 15
type input "**********"
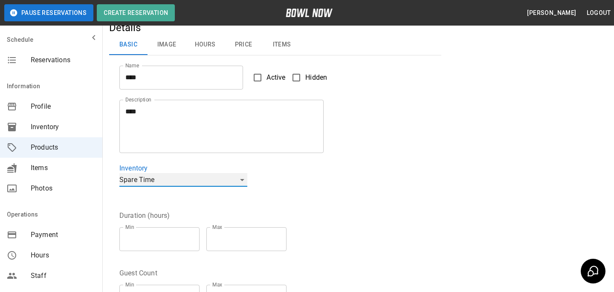
scroll to position [75, 0]
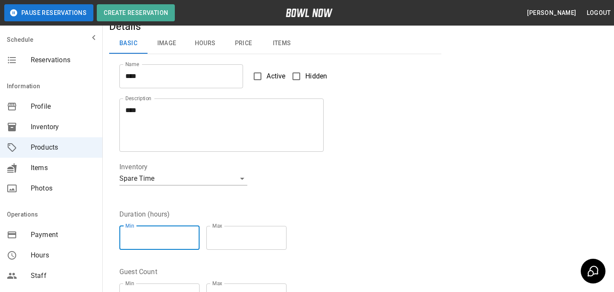
type input "*"
click at [190, 235] on input "*" at bounding box center [159, 238] width 80 height 24
type input "*"
click at [284, 234] on input "*" at bounding box center [246, 238] width 80 height 24
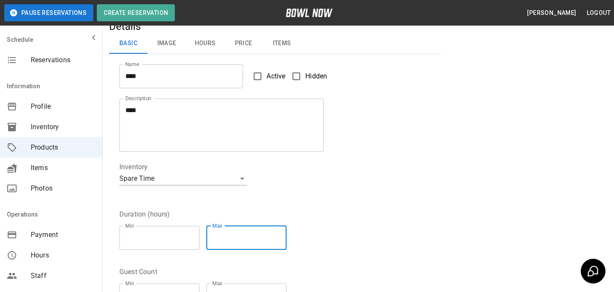
click at [318, 248] on div "Duration (hours) Min * Min Max * Max" at bounding box center [270, 228] width 322 height 58
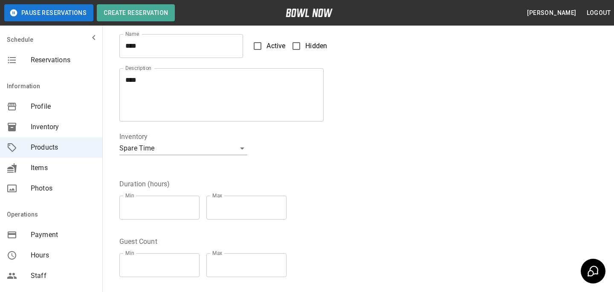
scroll to position [113, 0]
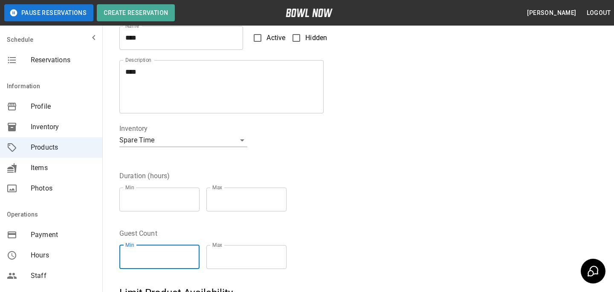
type input "*"
click at [194, 254] on input "*" at bounding box center [159, 257] width 80 height 24
click at [286, 254] on input "*" at bounding box center [246, 257] width 80 height 24
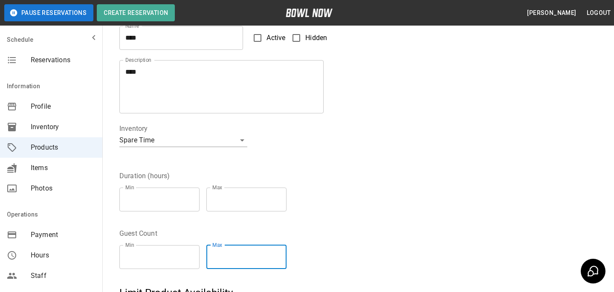
type input "*"
click at [284, 254] on input "*" at bounding box center [246, 257] width 80 height 24
click at [286, 242] on div "Min * Min Max * Max" at bounding box center [206, 256] width 174 height 37
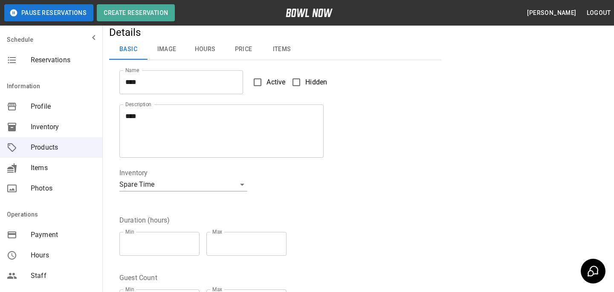
scroll to position [0, 0]
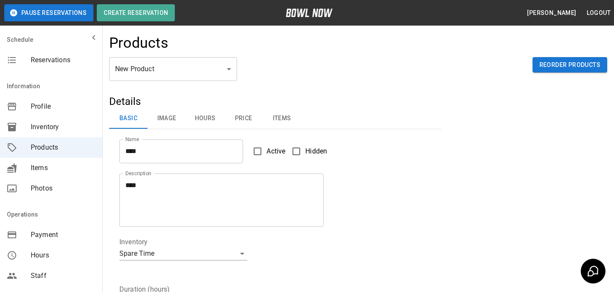
click at [275, 160] on label "Active" at bounding box center [266, 151] width 37 height 18
click at [170, 122] on button "Image" at bounding box center [166, 118] width 38 height 20
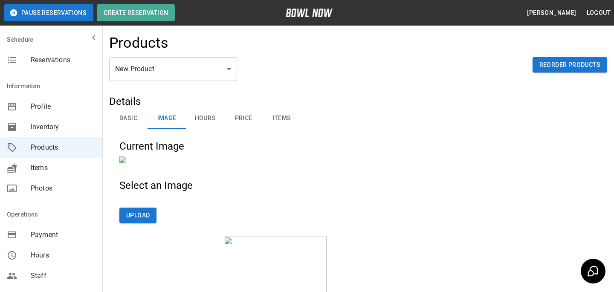
click at [210, 121] on button "Hours" at bounding box center [205, 118] width 38 height 20
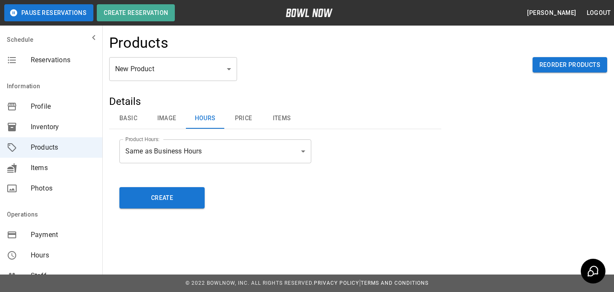
click at [190, 154] on body "**********" at bounding box center [307, 146] width 614 height 292
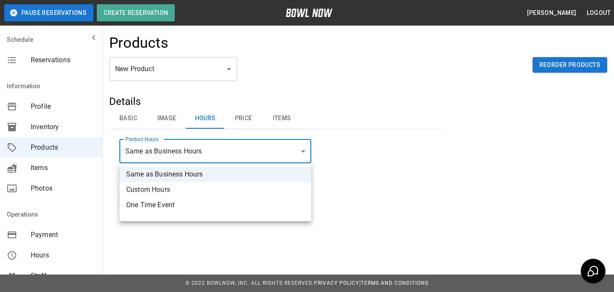
click at [183, 189] on li "Custom Hours" at bounding box center [215, 189] width 192 height 15
type input "******"
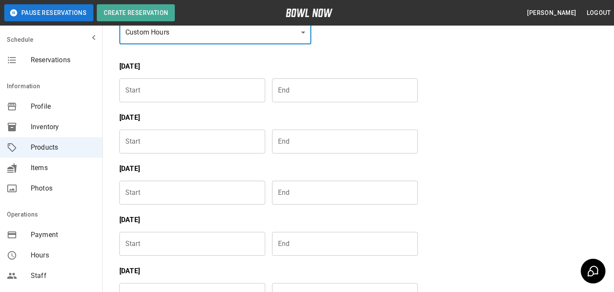
scroll to position [120, 0]
click at [171, 240] on input "Choose time" at bounding box center [189, 243] width 140 height 24
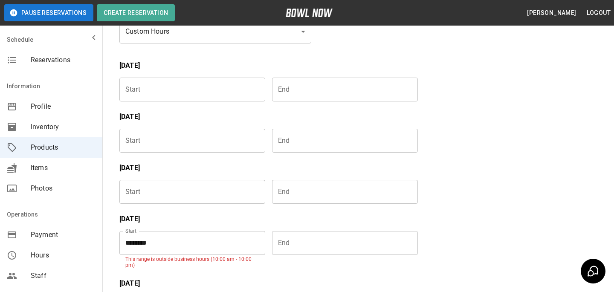
click at [230, 243] on input "********" at bounding box center [189, 243] width 140 height 24
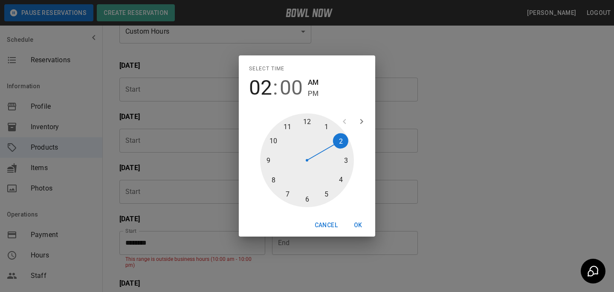
click at [311, 97] on span "PM" at bounding box center [313, 94] width 11 height 12
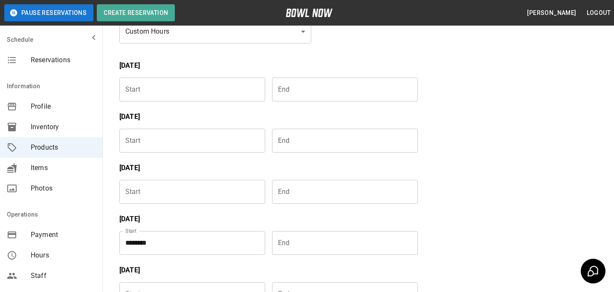
click at [313, 245] on input "Choose time" at bounding box center [342, 243] width 140 height 24
click at [342, 256] on div "End ******** End This range is outside business hours (10:00 am - 10:00 pm)" at bounding box center [345, 249] width 146 height 37
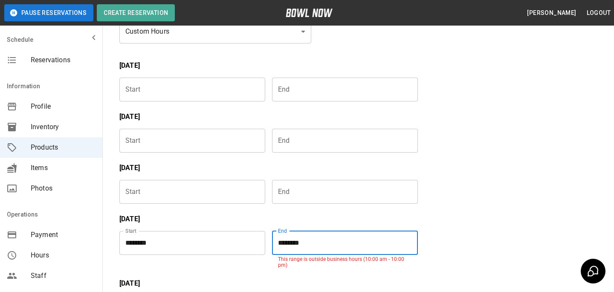
click at [339, 248] on input "********" at bounding box center [342, 243] width 140 height 24
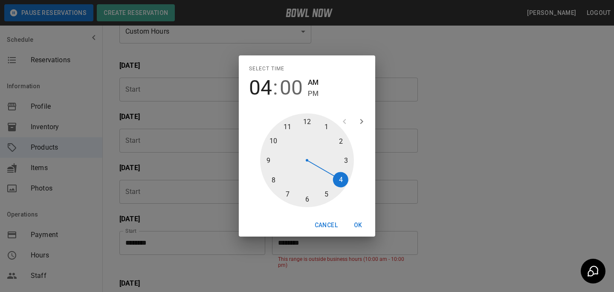
click at [311, 96] on span "PM" at bounding box center [313, 94] width 11 height 12
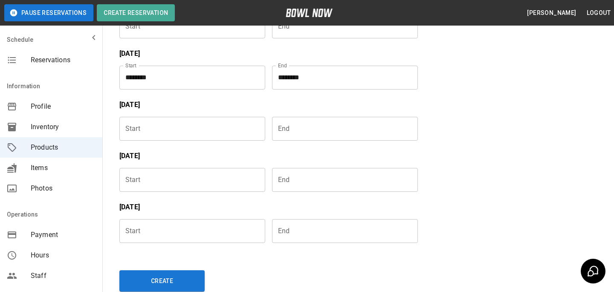
scroll to position [0, 0]
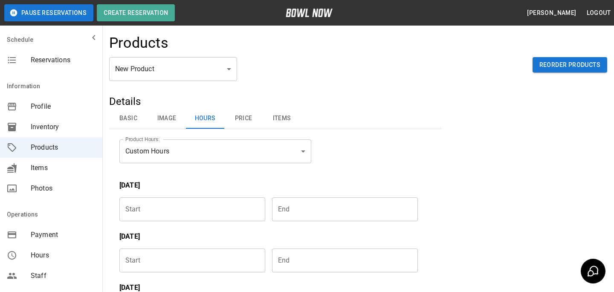
click at [244, 118] on button "Price" at bounding box center [243, 118] width 38 height 20
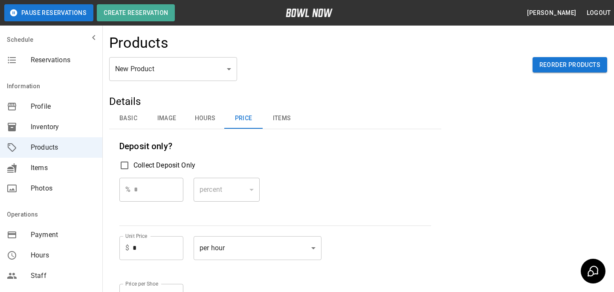
click at [143, 245] on input "*" at bounding box center [158, 248] width 51 height 24
type input "*"
click at [265, 203] on div "% * ​ percent ******* ​" at bounding box center [274, 196] width 311 height 37
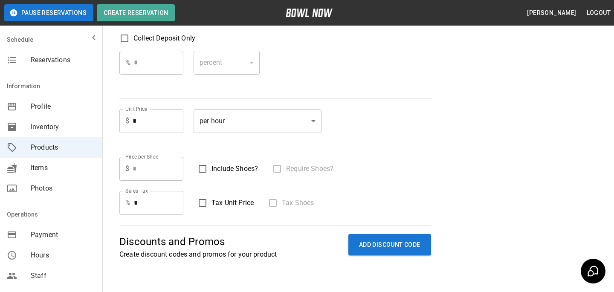
scroll to position [137, 0]
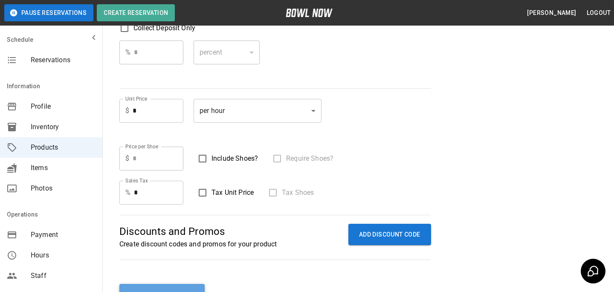
click at [164, 287] on button "Create" at bounding box center [161, 294] width 85 height 21
type input "*"
type input "****"
type textarea "****"
type input "*"
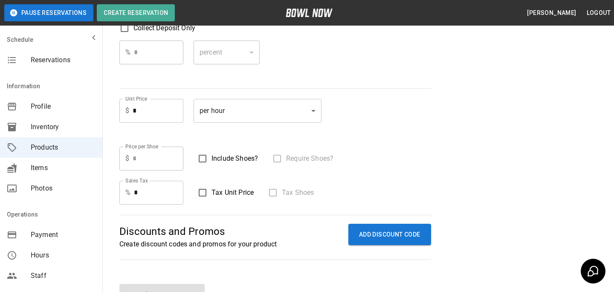
type input "*"
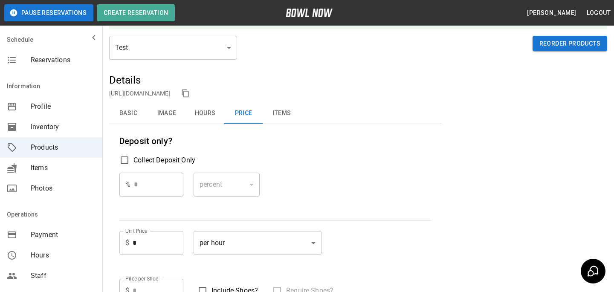
scroll to position [0, 0]
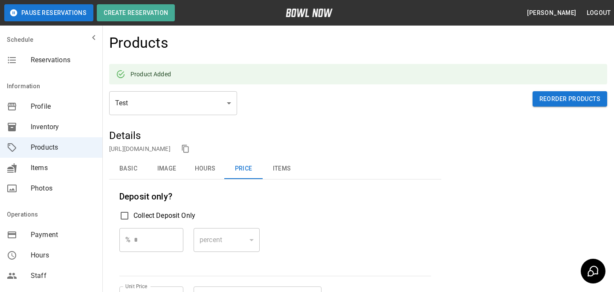
click at [128, 159] on button "Basic" at bounding box center [128, 168] width 38 height 20
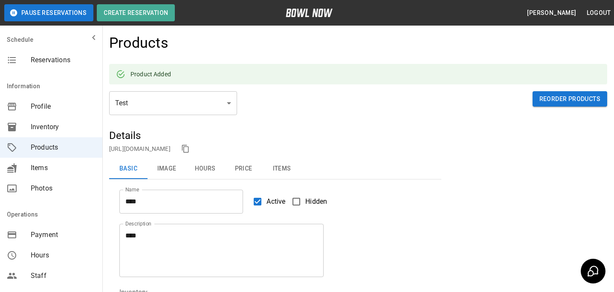
click at [147, 144] on div "https://bowlnow.com/places/qDCA2eWcGC7AziIsvT7P?pid=lTWFkRct1I0lie50T923" at bounding box center [275, 148] width 332 height 13
click at [147, 144] on p "https://bowlnow.com/places/qDCA2eWcGC7AziIsvT7P?pid=lTWFkRct1I0lie50T923" at bounding box center [139, 148] width 61 height 9
click at [147, 148] on link "https://bowlnow.com/places/qDCA2eWcGC7AziIsvT7P?pid=lTWFkRct1I0lie50T923" at bounding box center [139, 148] width 61 height 7
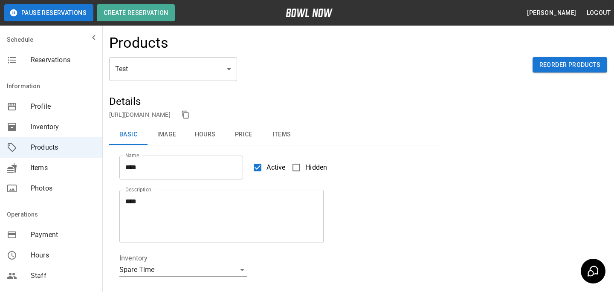
click at [268, 164] on span "Active" at bounding box center [275, 167] width 19 height 10
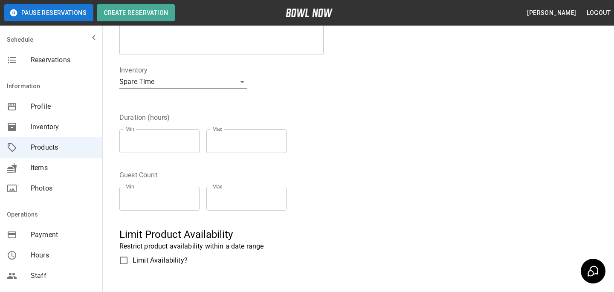
scroll to position [217, 0]
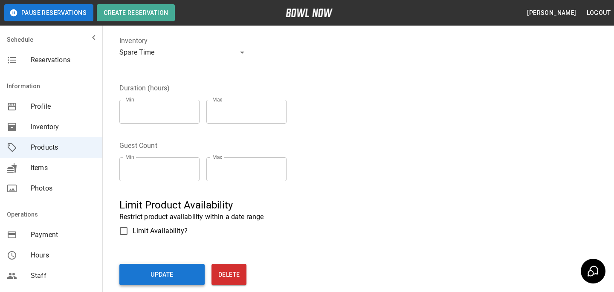
click at [152, 272] on button "Update" at bounding box center [161, 274] width 85 height 21
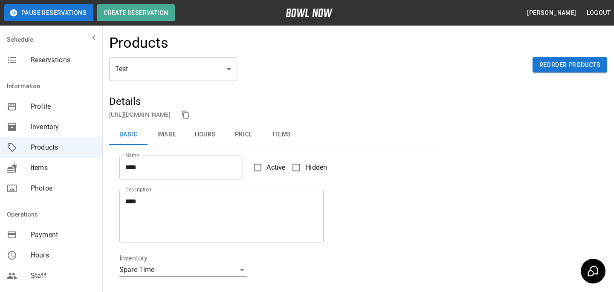
scroll to position [26, 0]
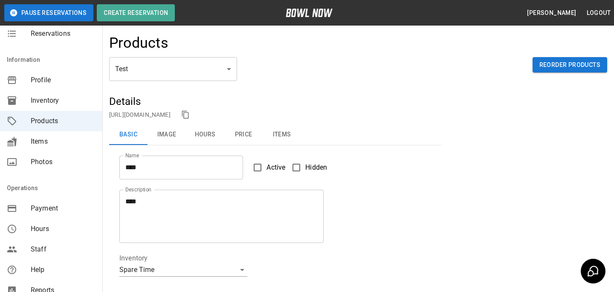
click at [44, 270] on span "Help" at bounding box center [63, 270] width 65 height 10
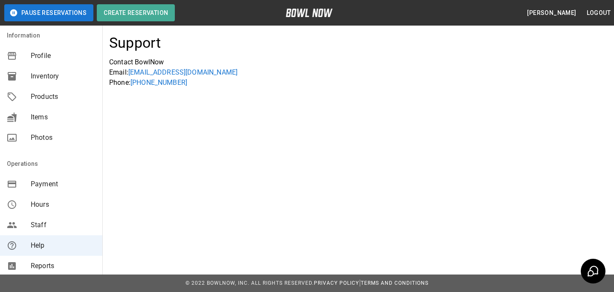
scroll to position [75, 0]
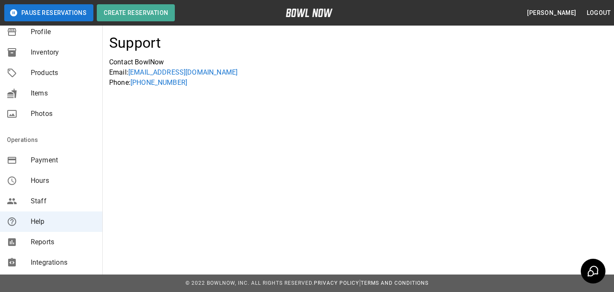
click at [44, 261] on span "Integrations" at bounding box center [63, 262] width 65 height 10
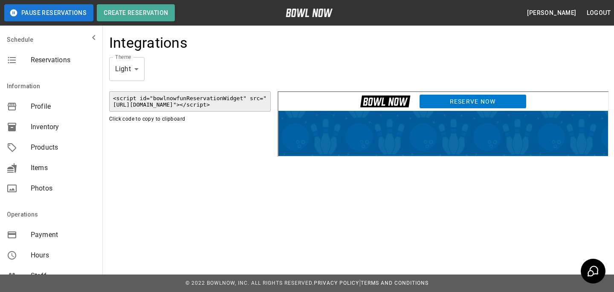
click at [414, 105] on div "Reserve Now" at bounding box center [441, 100] width 329 height 19
click at [424, 98] on link "Reserve Now" at bounding box center [471, 100] width 107 height 14
click at [70, 230] on span "Payment" at bounding box center [63, 235] width 65 height 10
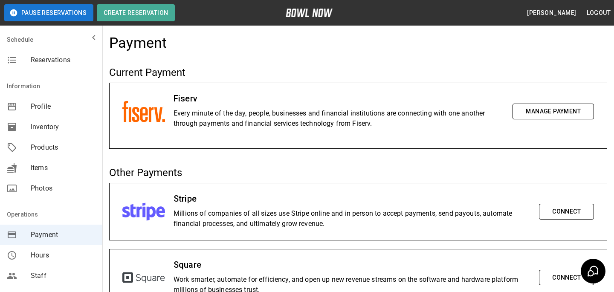
click at [56, 68] on div "Reservations" at bounding box center [51, 60] width 102 height 20
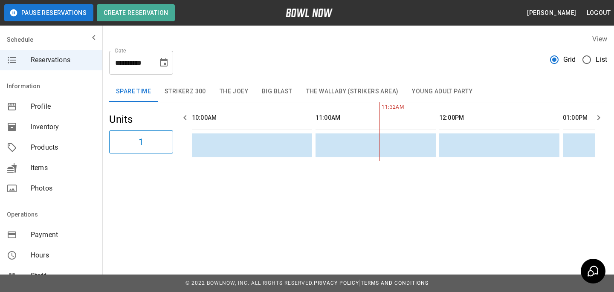
scroll to position [0, 124]
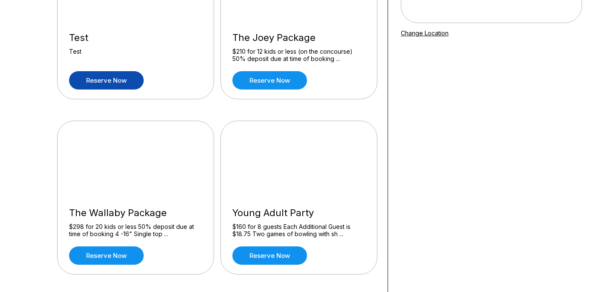
scroll to position [114, 0]
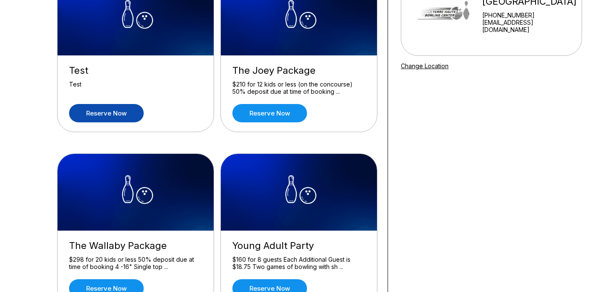
click at [88, 109] on link "Reserve now" at bounding box center [106, 113] width 75 height 18
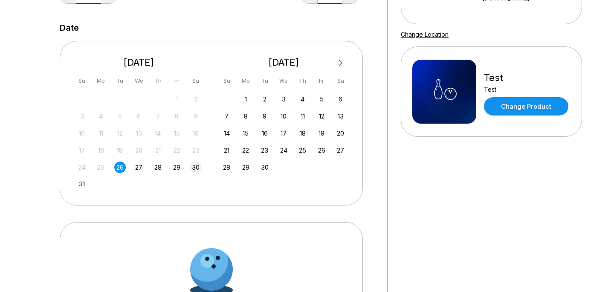
scroll to position [248, 0]
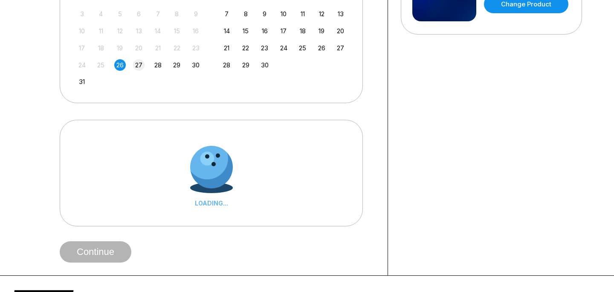
click at [135, 66] on div "27" at bounding box center [139, 65] width 12 height 12
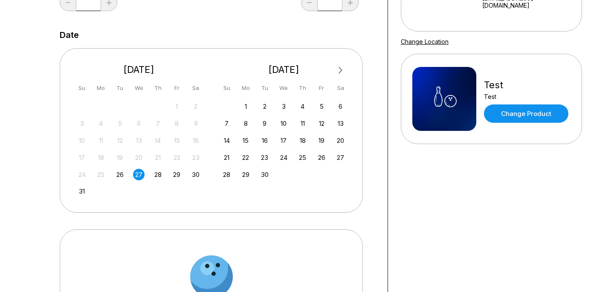
scroll to position [148, 0]
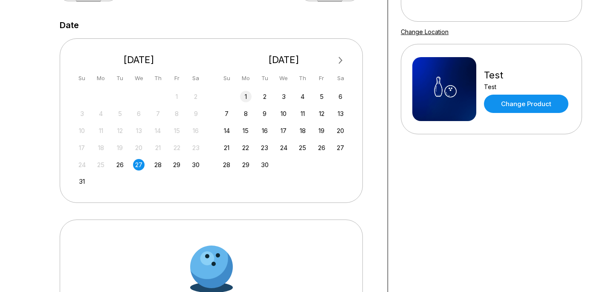
click at [247, 102] on div "1" at bounding box center [246, 97] width 12 height 12
click at [248, 122] on div "1 2 3 4 5 6 7 8 9 10 11 12 13 14 15 16 17 18 19 20 21 22 23 24 25 26 27 28 29 3…" at bounding box center [284, 130] width 128 height 81
click at [248, 130] on div "15" at bounding box center [246, 131] width 12 height 12
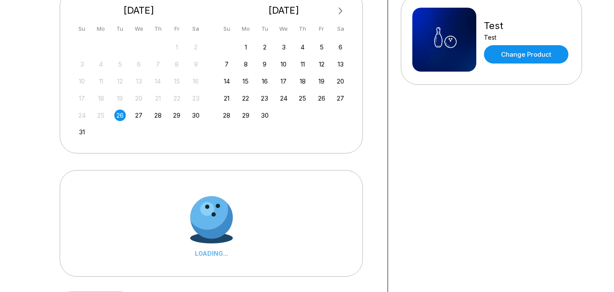
scroll to position [227, 0]
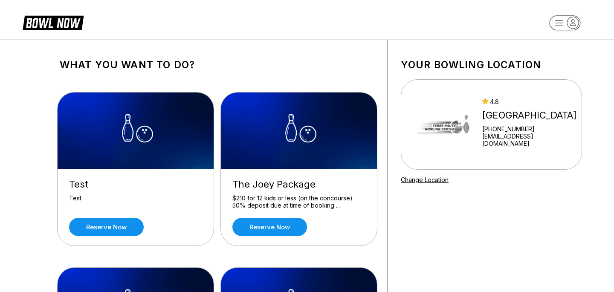
click at [230, 223] on div "The Joey Package $210 for 12 kids or less (on the concourse) 50% deposit due at…" at bounding box center [299, 207] width 156 height 76
click at [234, 223] on link "Reserve now" at bounding box center [269, 227] width 75 height 18
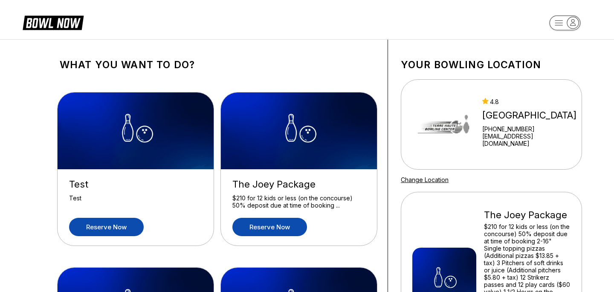
click at [124, 230] on link "Reserve now" at bounding box center [106, 227] width 75 height 18
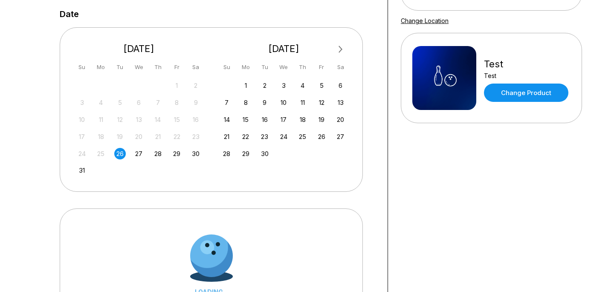
scroll to position [160, 0]
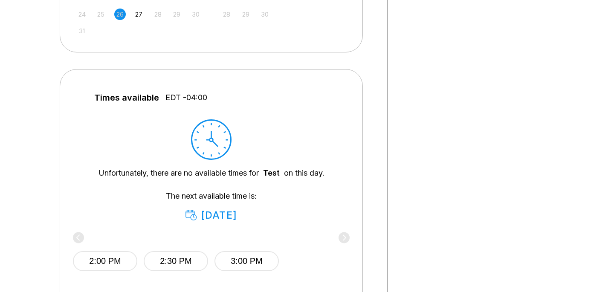
scroll to position [299, 0]
click at [134, 14] on div "27" at bounding box center [139, 14] width 12 height 12
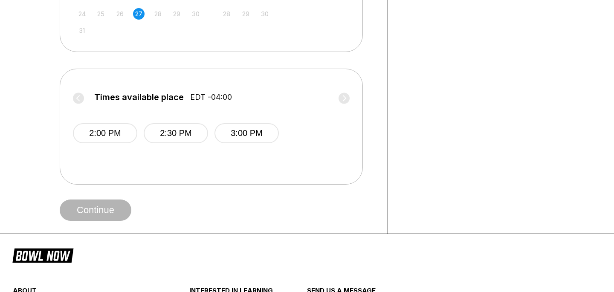
click at [117, 120] on div "2:00 PM 2:30 PM 3:00 PM" at bounding box center [211, 131] width 277 height 51
click at [117, 135] on button "2:00 PM" at bounding box center [105, 133] width 64 height 20
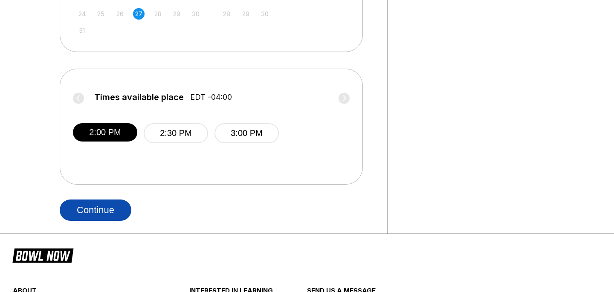
click at [127, 208] on button "Continue" at bounding box center [96, 209] width 72 height 21
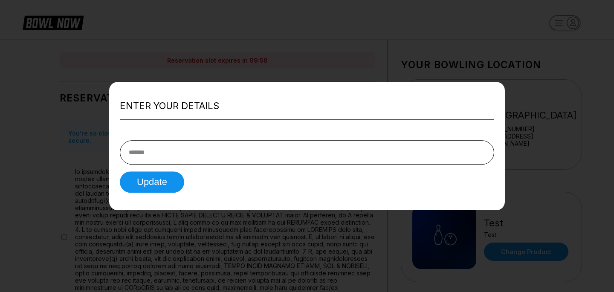
click at [278, 152] on input "text" at bounding box center [307, 152] width 374 height 24
type input "**********"
click at [163, 184] on button "Update" at bounding box center [152, 181] width 64 height 21
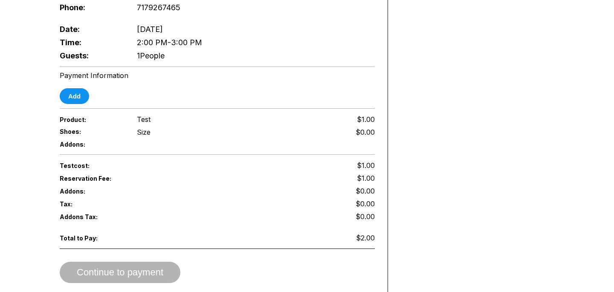
scroll to position [351, 0]
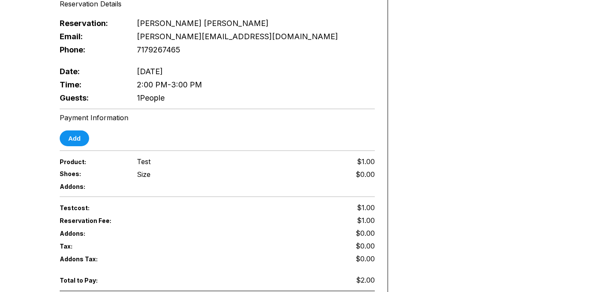
click at [89, 130] on div "Add" at bounding box center [217, 138] width 315 height 16
click at [84, 130] on button "Add" at bounding box center [74, 138] width 29 height 16
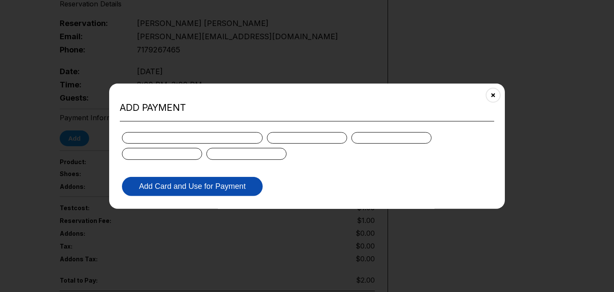
click at [233, 178] on button "Add Card and Use for Payment" at bounding box center [192, 186] width 141 height 19
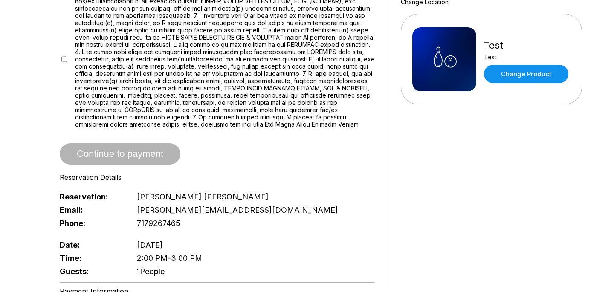
scroll to position [136, 0]
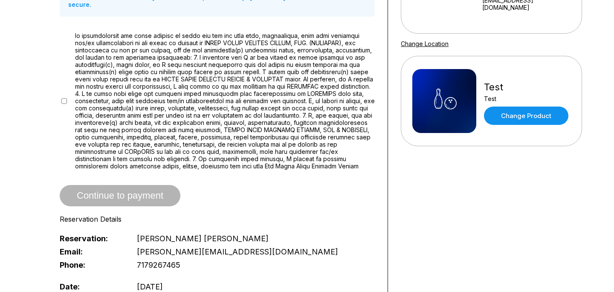
click at [67, 92] on div at bounding box center [217, 101] width 315 height 138
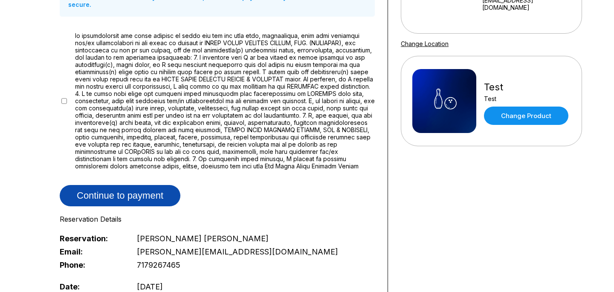
click at [124, 186] on button "Continue to payment" at bounding box center [120, 195] width 121 height 21
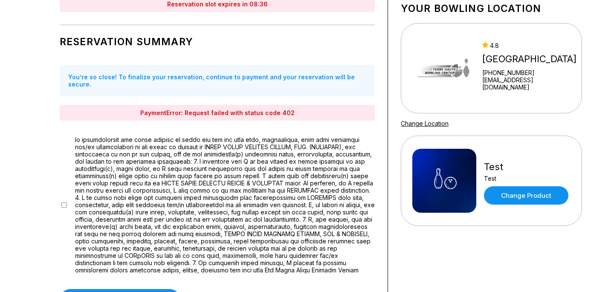
scroll to position [71, 0]
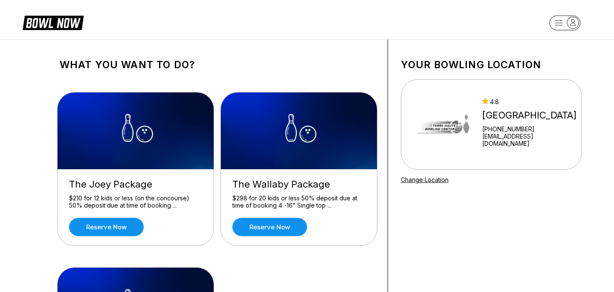
click at [534, 31] on header at bounding box center [307, 19] width 614 height 39
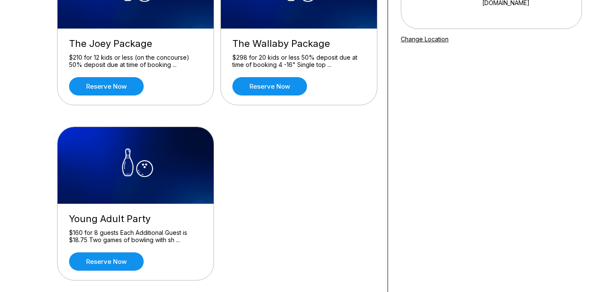
scroll to position [140, 0]
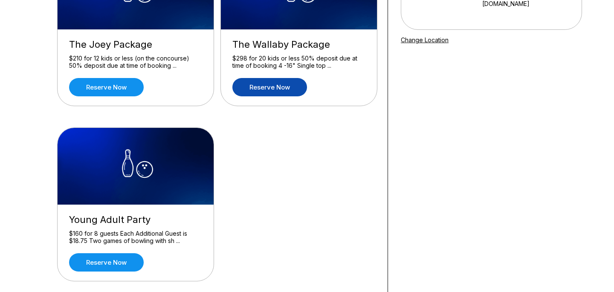
click at [258, 93] on link "Reserve now" at bounding box center [269, 87] width 75 height 18
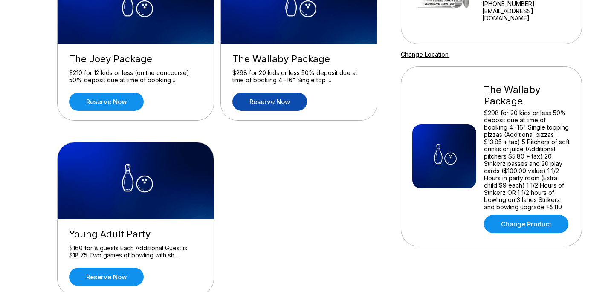
scroll to position [0, 0]
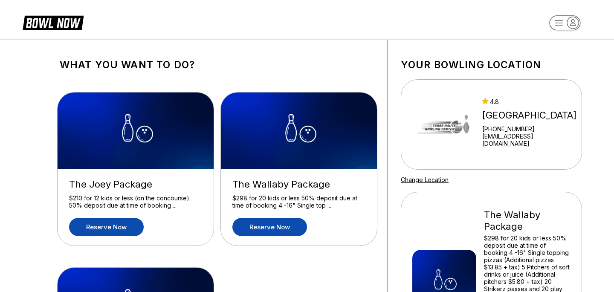
click at [128, 225] on link "Reserve now" at bounding box center [106, 227] width 75 height 18
